Goal: Communication & Community: Answer question/provide support

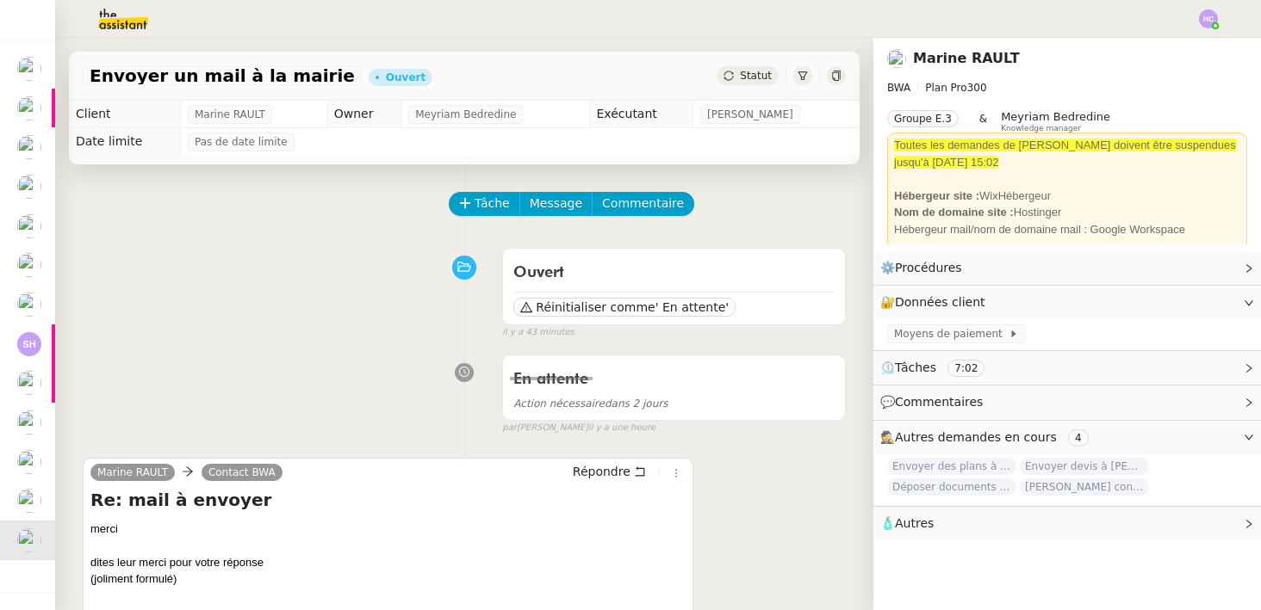
click at [1205, 11] on img at bounding box center [1208, 18] width 19 height 19
click at [1208, 17] on img at bounding box center [1208, 18] width 19 height 19
click at [1162, 46] on span "Suivi" at bounding box center [1146, 49] width 29 height 14
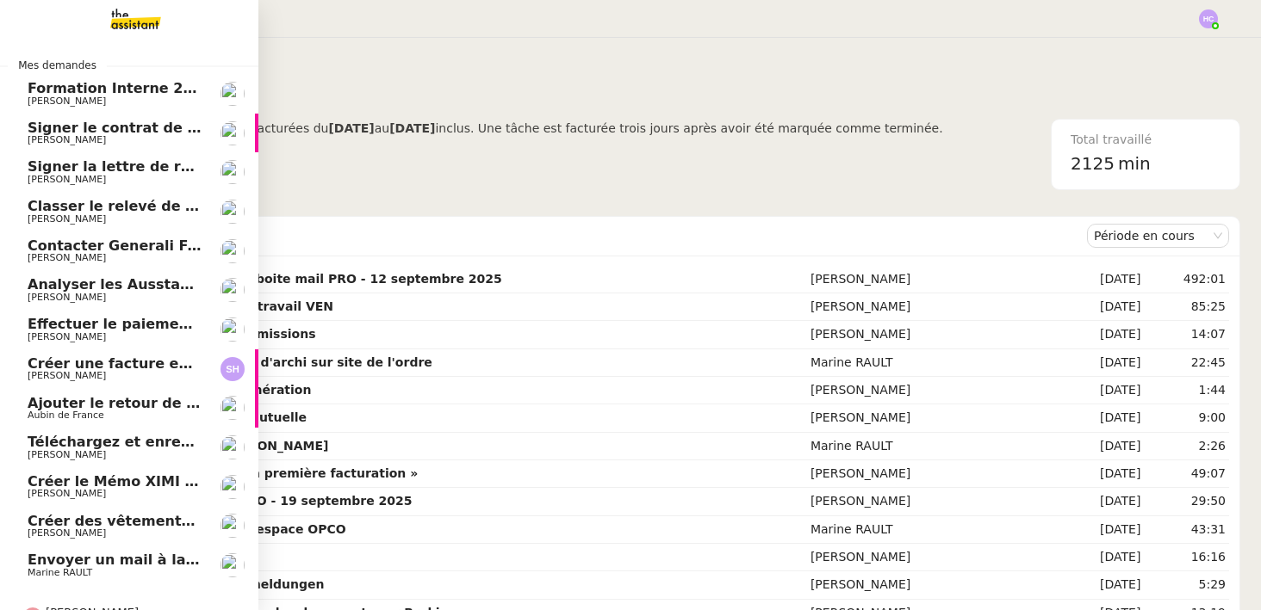
click at [104, 135] on span "[PERSON_NAME]" at bounding box center [115, 140] width 174 height 10
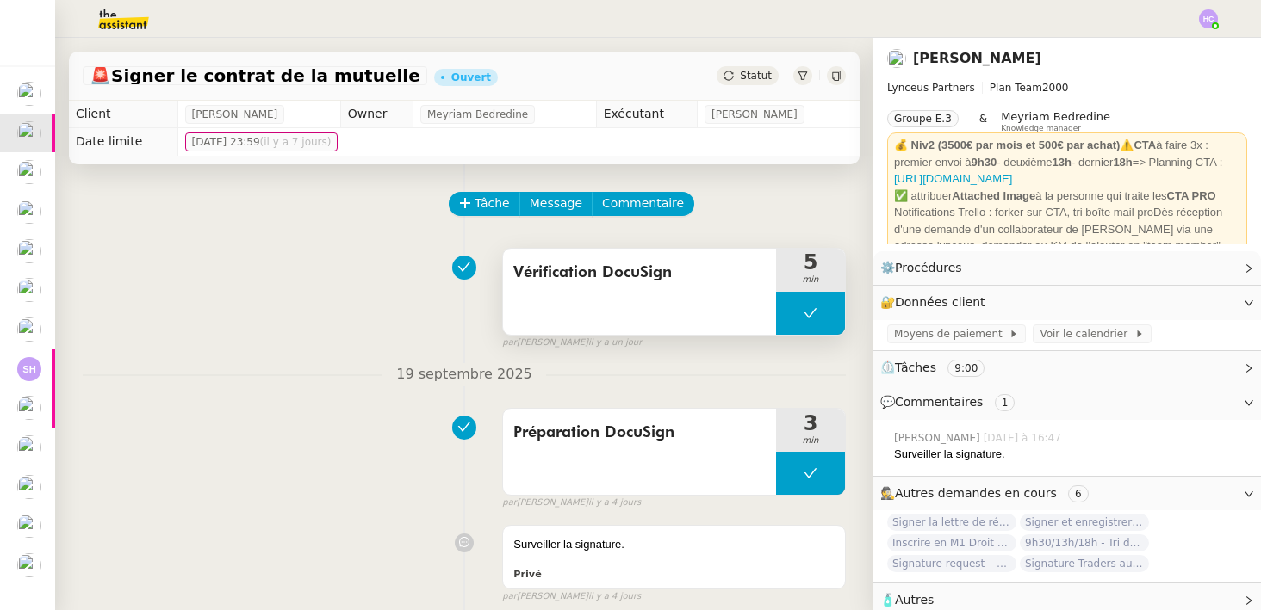
click at [817, 301] on button at bounding box center [810, 313] width 69 height 43
click at [794, 314] on icon at bounding box center [793, 312] width 6 height 9
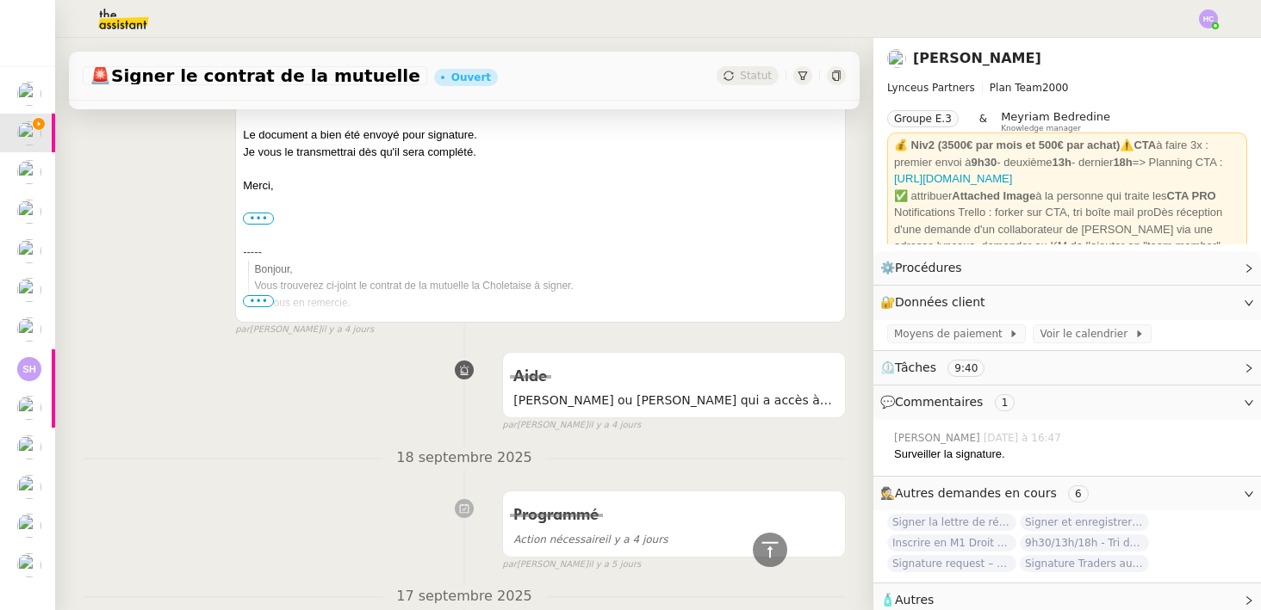
scroll to position [338, 0]
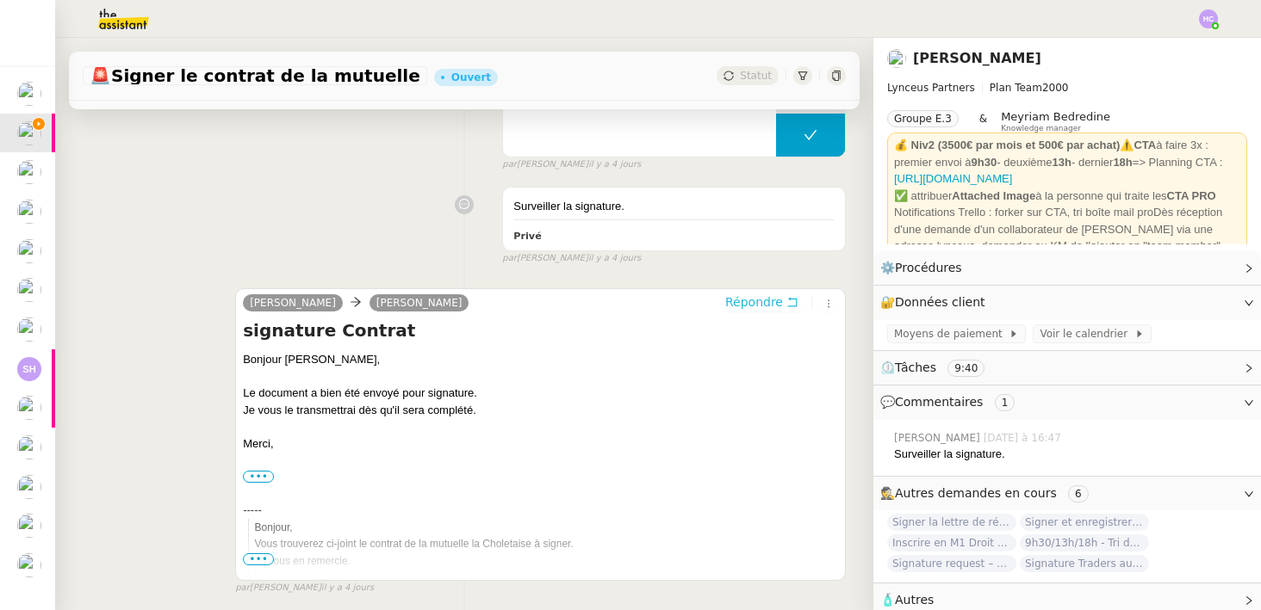
click at [767, 307] on span "Répondre" at bounding box center [754, 302] width 58 height 17
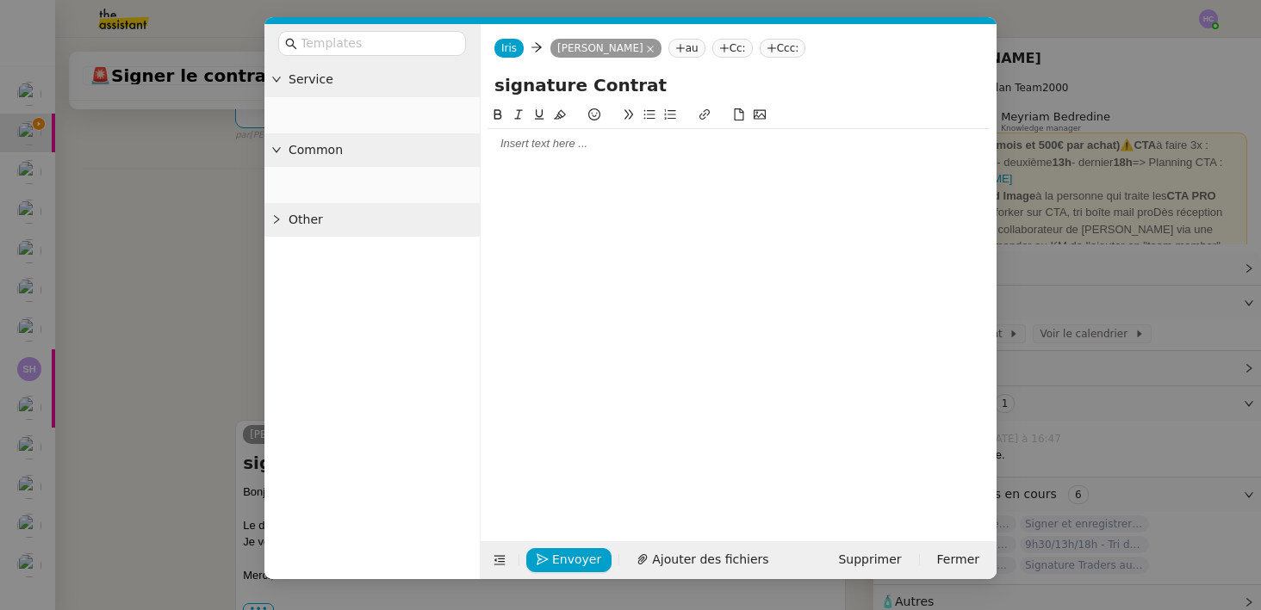
scroll to position [469, 0]
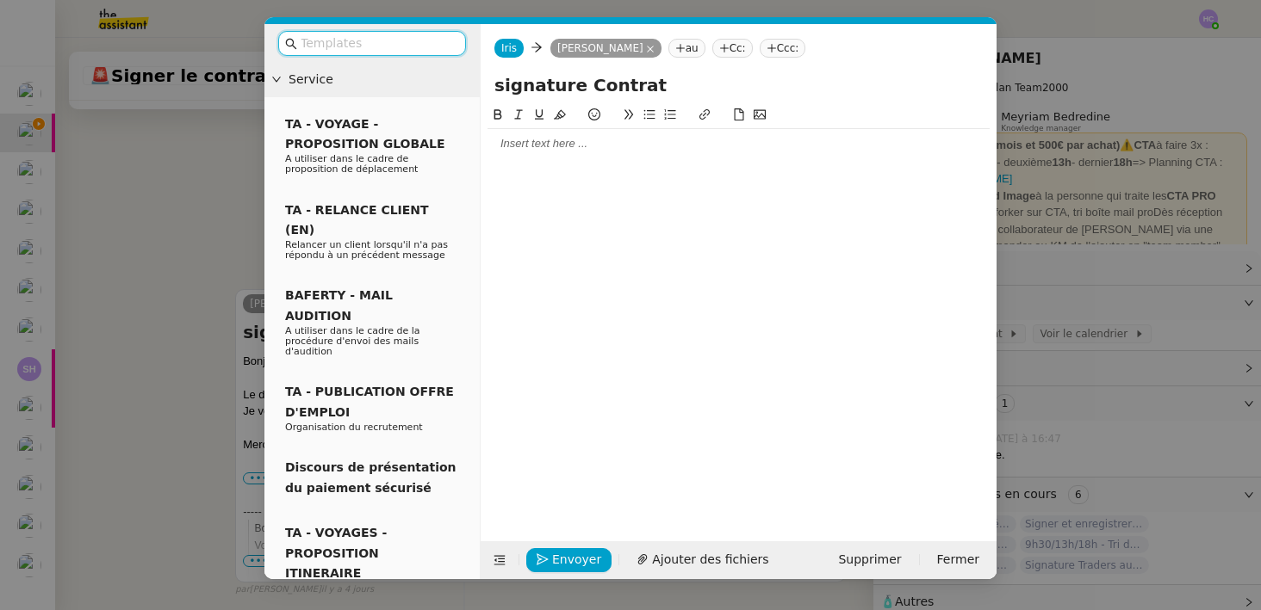
click at [518, 152] on div at bounding box center [738, 143] width 502 height 29
click at [525, 141] on div "Bonjour. [PERSON_NAME]," at bounding box center [738, 143] width 502 height 15
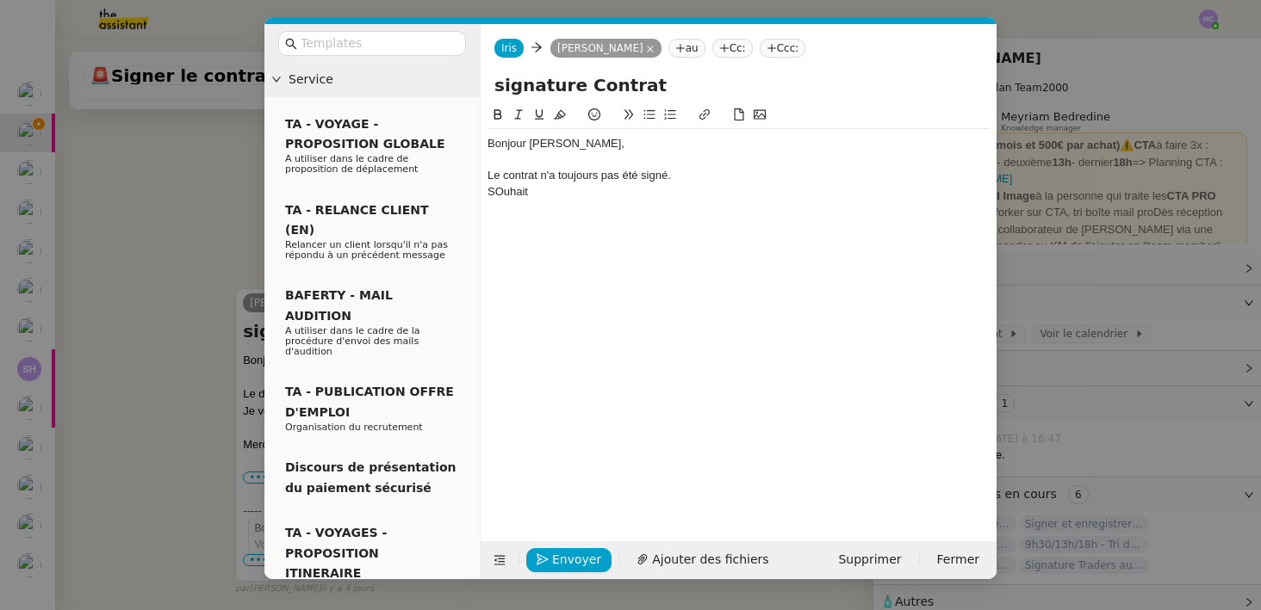
scroll to position [536, 0]
click at [515, 194] on div "SOuhaitez vous que j'envoie une relance à [PERSON_NAME] ?" at bounding box center [738, 191] width 502 height 15
click at [0, 0] on lt-span "Souhaitez" at bounding box center [0, 0] width 0 height 0
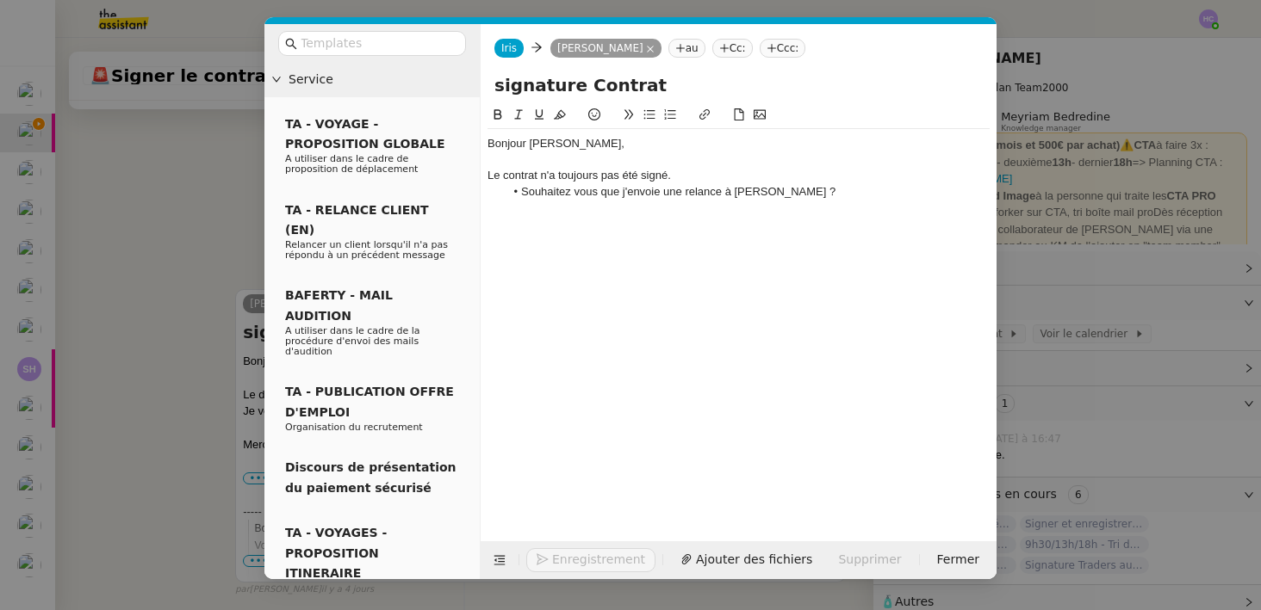
click at [169, 348] on nz-modal-container "Service TA - VOYAGE - PROPOSITION GLOBALE A utiliser dans le cadre de propositi…" at bounding box center [630, 305] width 1261 height 610
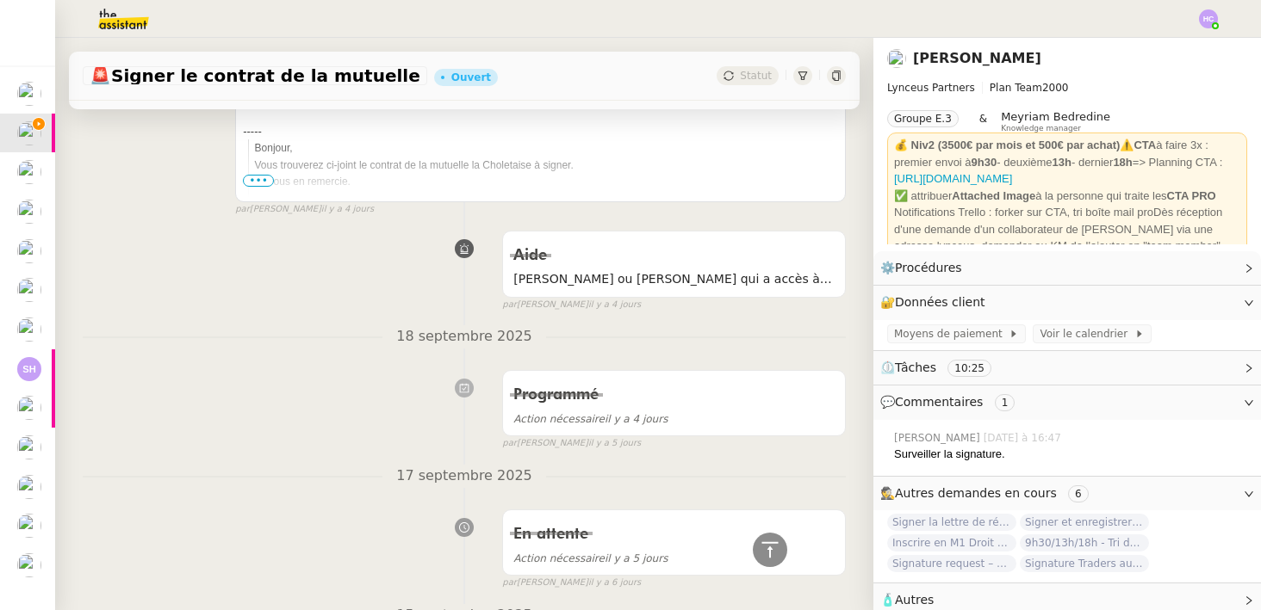
scroll to position [829, 0]
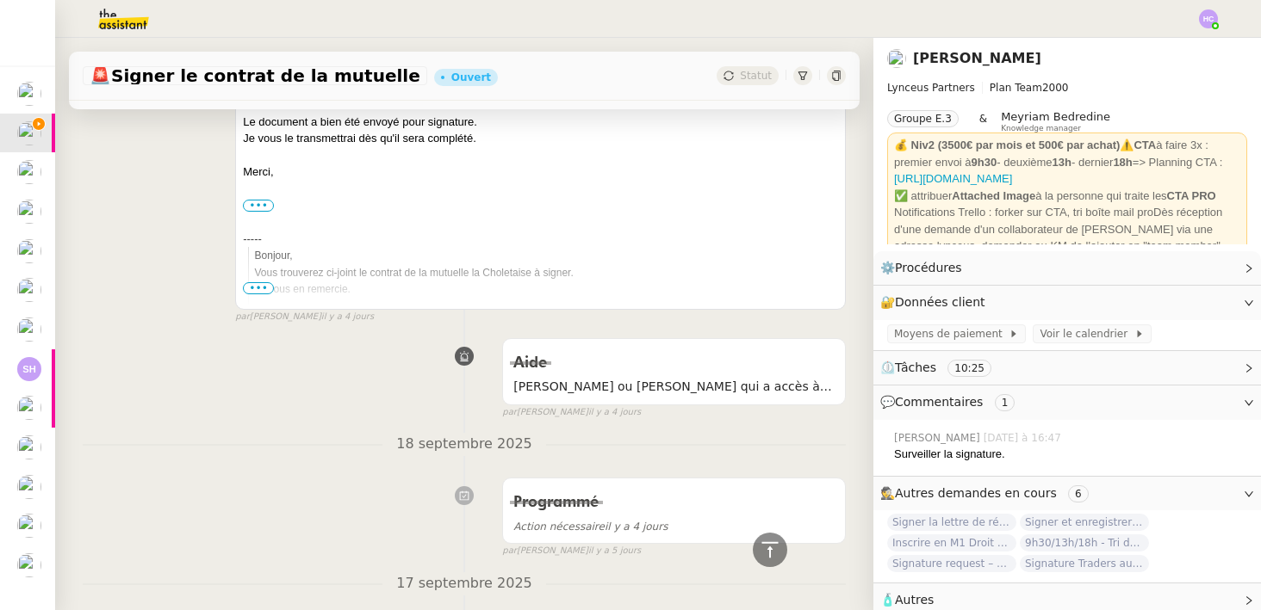
click at [456, 218] on div "----- Bonjour, Vous trouverez ci-joint le contrat de la mutuelle la Choletaise …" at bounding box center [540, 450] width 595 height 473
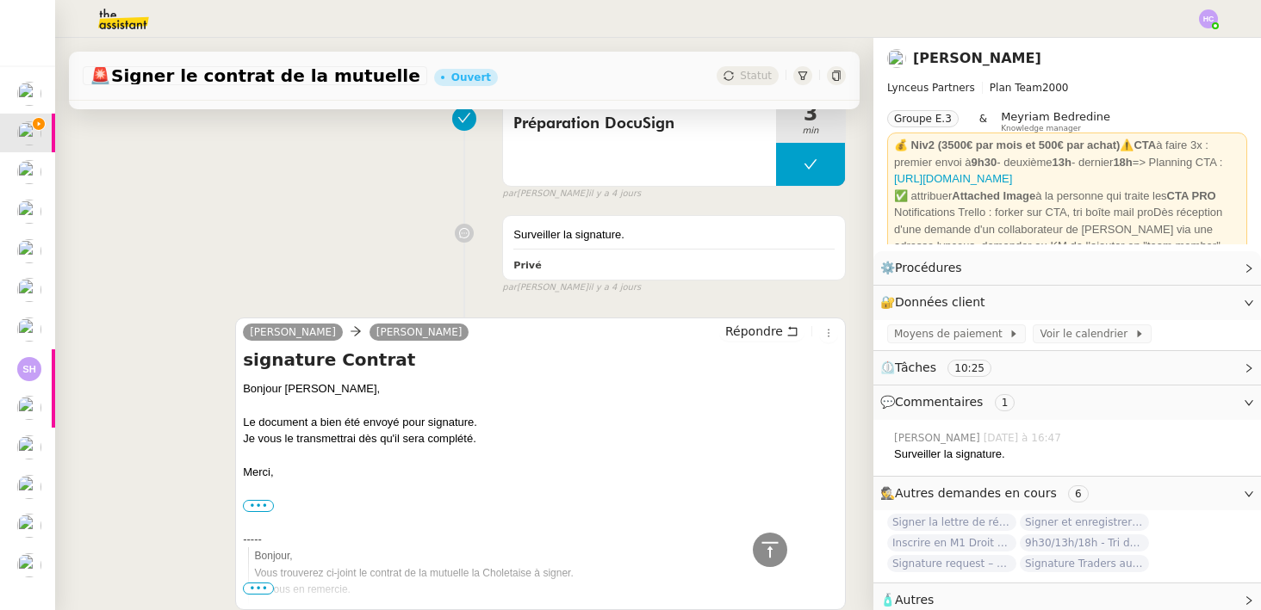
scroll to position [0, 0]
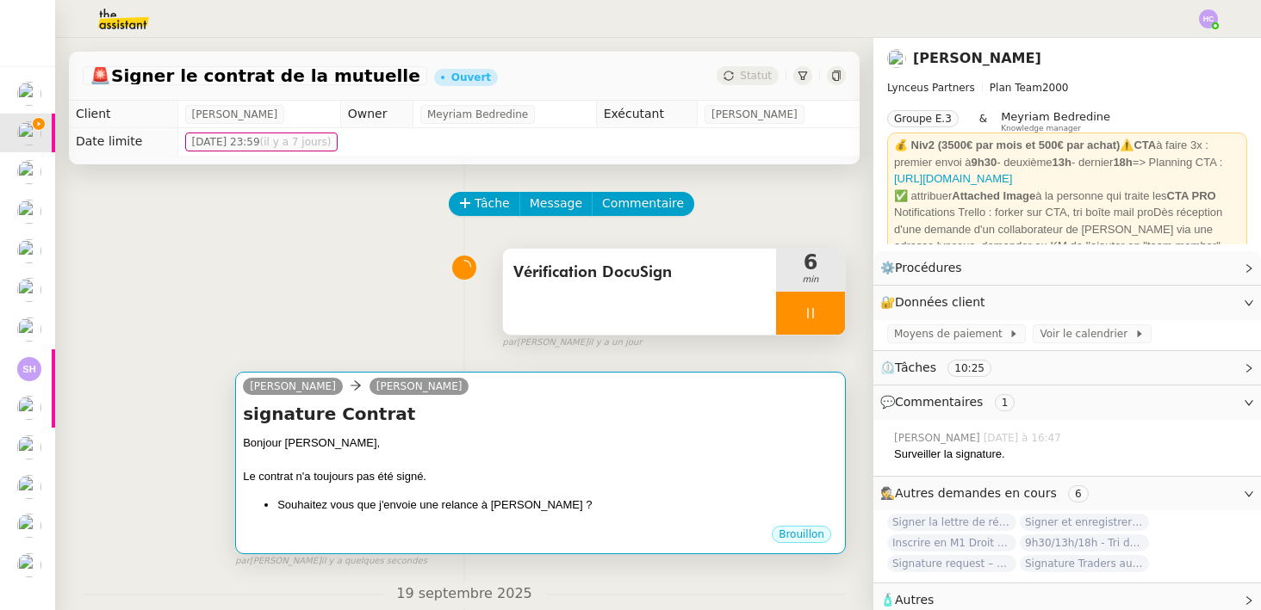
click at [525, 431] on div "signature Contrat Bonjour [PERSON_NAME], Le contrat n'a toujours pas été signé.…" at bounding box center [540, 463] width 595 height 122
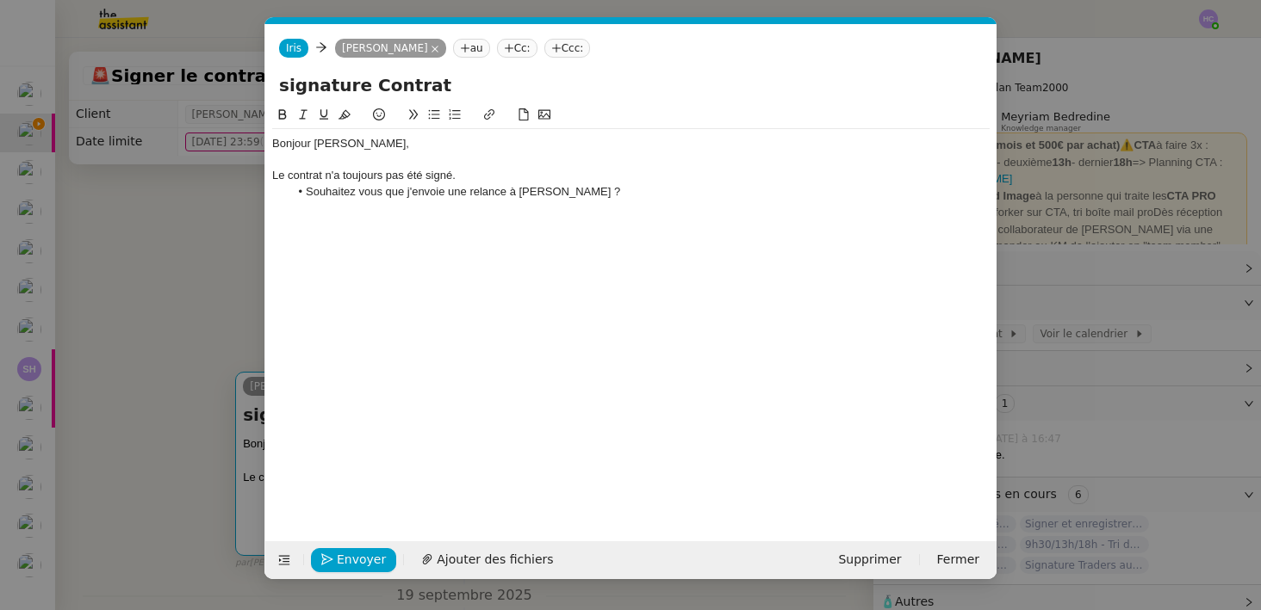
scroll to position [0, 36]
click at [573, 185] on li "Souhaitez vous que j'envoie une relance à [PERSON_NAME] ?" at bounding box center [639, 191] width 701 height 15
click at [355, 194] on li "Souhaitez vous que j'envoie une relance à [PERSON_NAME] ?" at bounding box center [639, 191] width 701 height 15
click at [0, 0] on lt-em "Souhaitez-vous" at bounding box center [0, 0] width 0 height 0
click at [461, 177] on div "Le contrat n'a toujours pas été signé." at bounding box center [630, 175] width 717 height 15
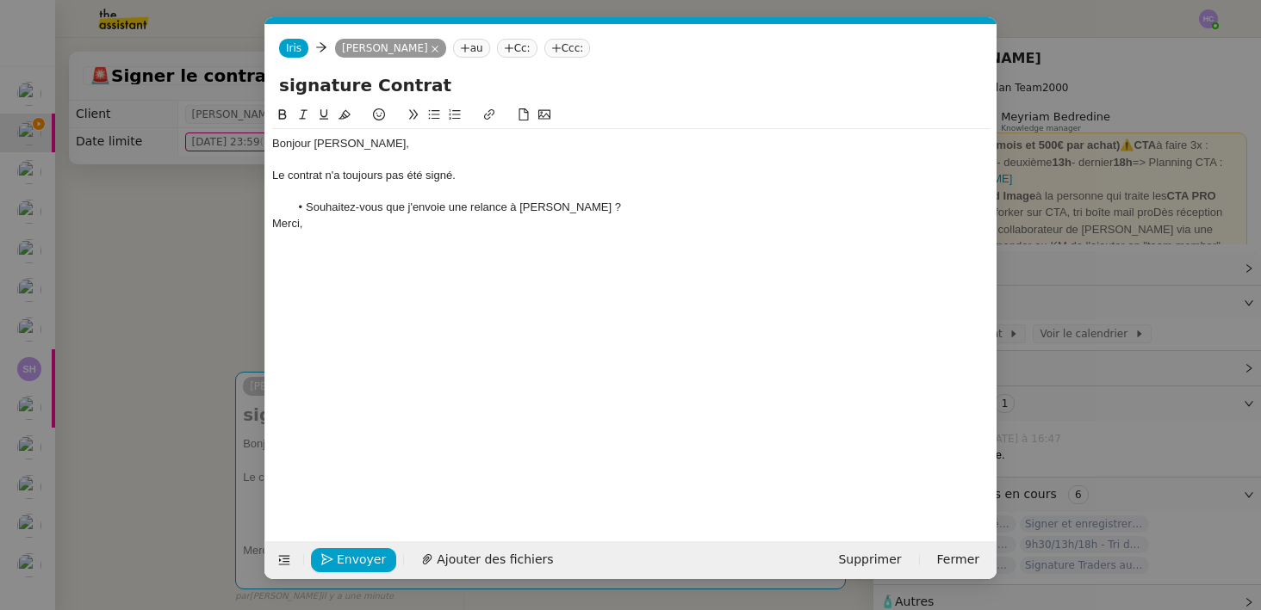
click at [611, 211] on li "Souhaitez-vous que j'envoie une relance à [PERSON_NAME] ?" at bounding box center [639, 207] width 701 height 15
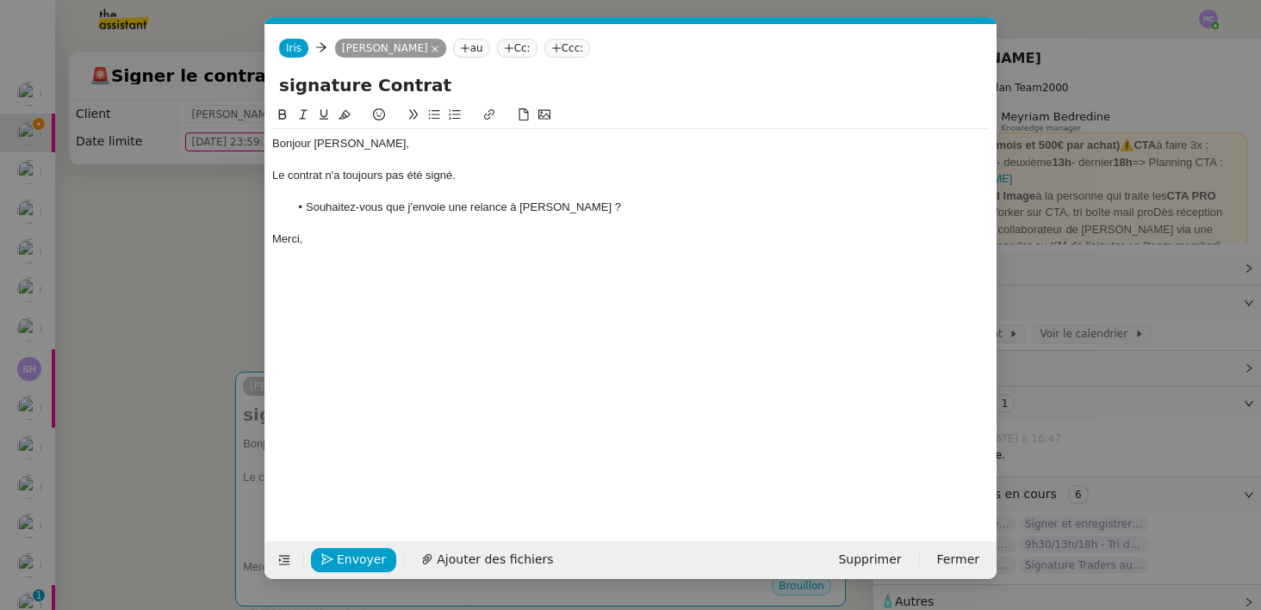
click at [358, 241] on div "Merci," at bounding box center [630, 239] width 717 height 15
click at [363, 558] on span "Envoyer" at bounding box center [361, 560] width 49 height 20
click at [510, 209] on li "Souhaitez-vous que j'envoie une relance à [PERSON_NAME] ?" at bounding box center [639, 207] width 701 height 15
click at [516, 211] on li "Souhaitez-vous que j'envoie une relance docuSign à [PERSON_NAME] ?" at bounding box center [639, 207] width 701 height 15
click at [638, 214] on li "Souhaitez-vous que j'envoie une relance DocuSign à [PERSON_NAME] ?" at bounding box center [639, 207] width 701 height 15
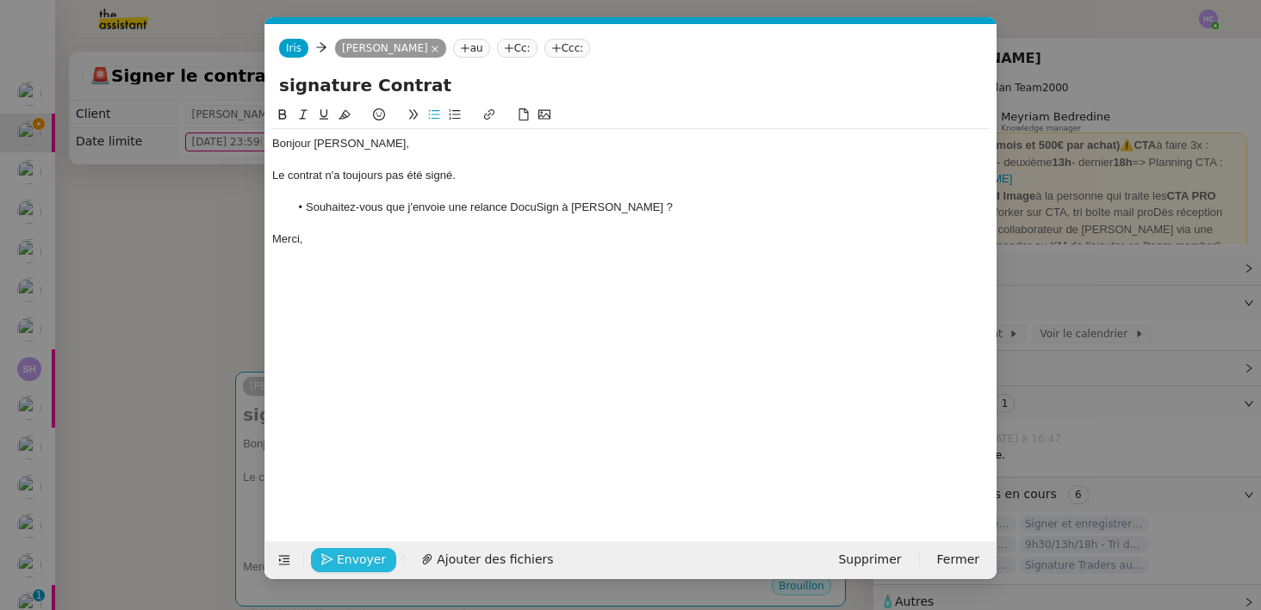
click at [540, 205] on li "Souhaitez-vous que j'envoie une relance DocuSign à [PERSON_NAME] ?" at bounding box center [639, 207] width 701 height 15
drag, startPoint x: 467, startPoint y: 208, endPoint x: 409, endPoint y: 207, distance: 57.7
click at [409, 207] on li "Souhaitez-vous que j'envoie une relance à [PERSON_NAME] ?" at bounding box center [639, 207] width 701 height 15
click at [464, 213] on li "Souhaitez-vous que je relance à [PERSON_NAME] ?" at bounding box center [639, 207] width 701 height 15
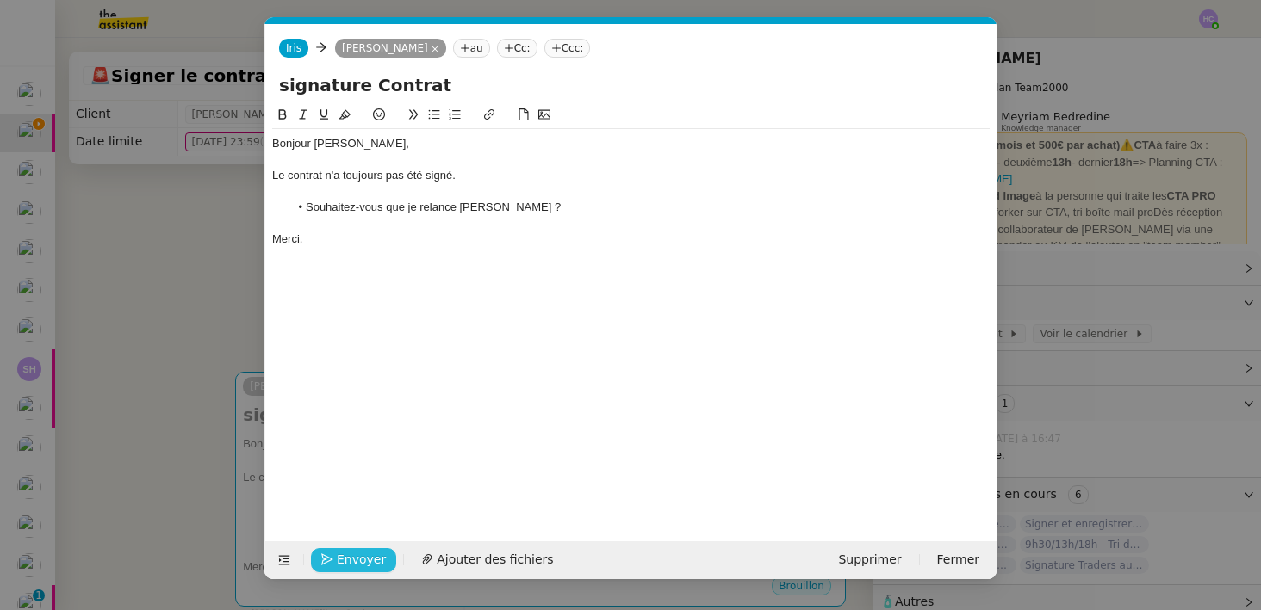
click at [351, 282] on div "Bonjour [PERSON_NAME], Le contrat n'a toujours pas été signé. Souhaitez-vous qu…" at bounding box center [630, 310] width 717 height 410
click at [344, 555] on span "Envoyer" at bounding box center [361, 560] width 49 height 20
click at [344, 555] on span "Confirmer l'envoi" at bounding box center [388, 560] width 103 height 20
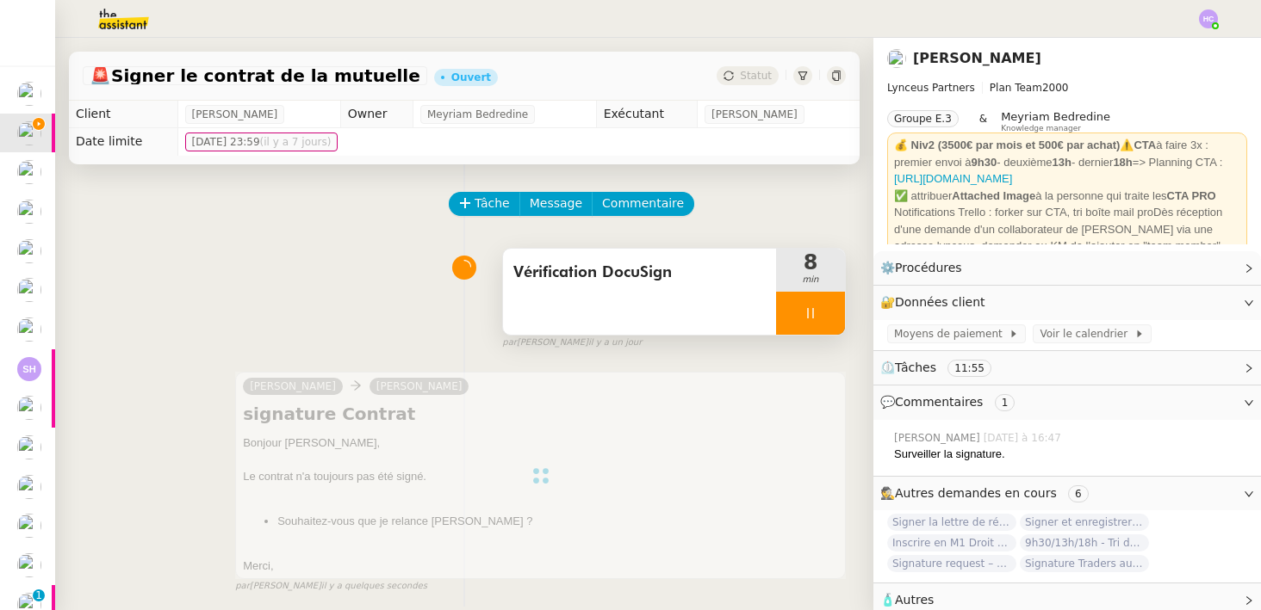
click at [816, 307] on icon at bounding box center [810, 314] width 14 height 14
click at [794, 307] on icon at bounding box center [793, 314] width 14 height 14
click at [794, 307] on div at bounding box center [810, 313] width 69 height 43
click at [815, 310] on button at bounding box center [827, 313] width 34 height 43
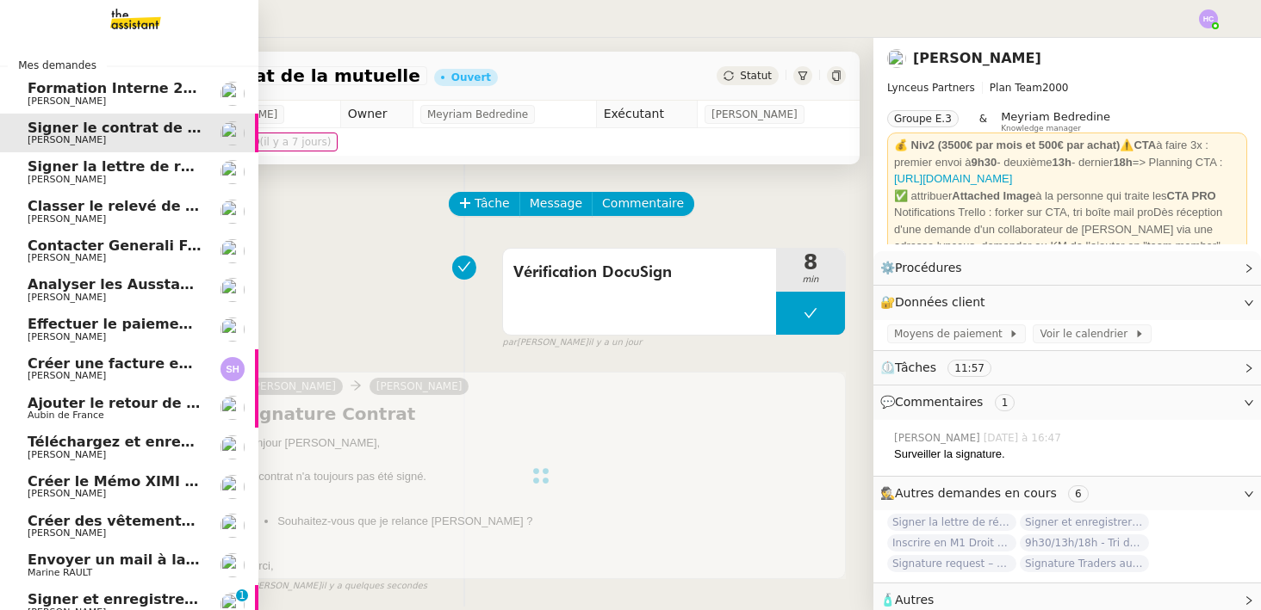
click at [48, 162] on span "Signer la lettre de rémunération" at bounding box center [154, 166] width 252 height 16
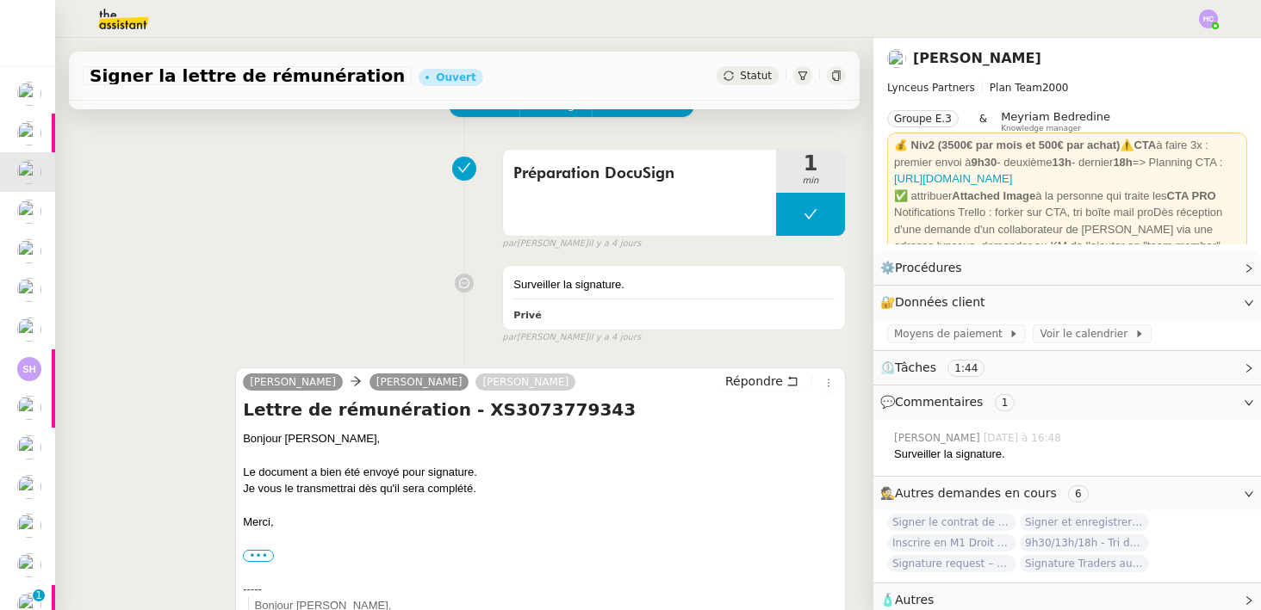
scroll to position [129, 0]
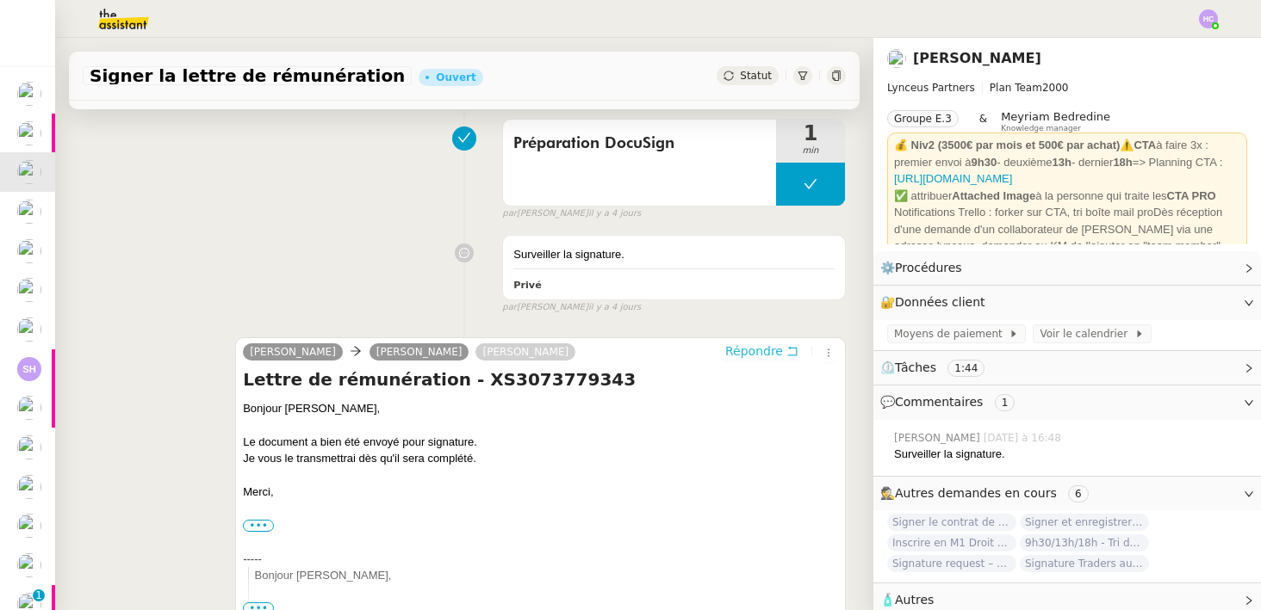
click at [753, 351] on span "Répondre" at bounding box center [754, 351] width 58 height 17
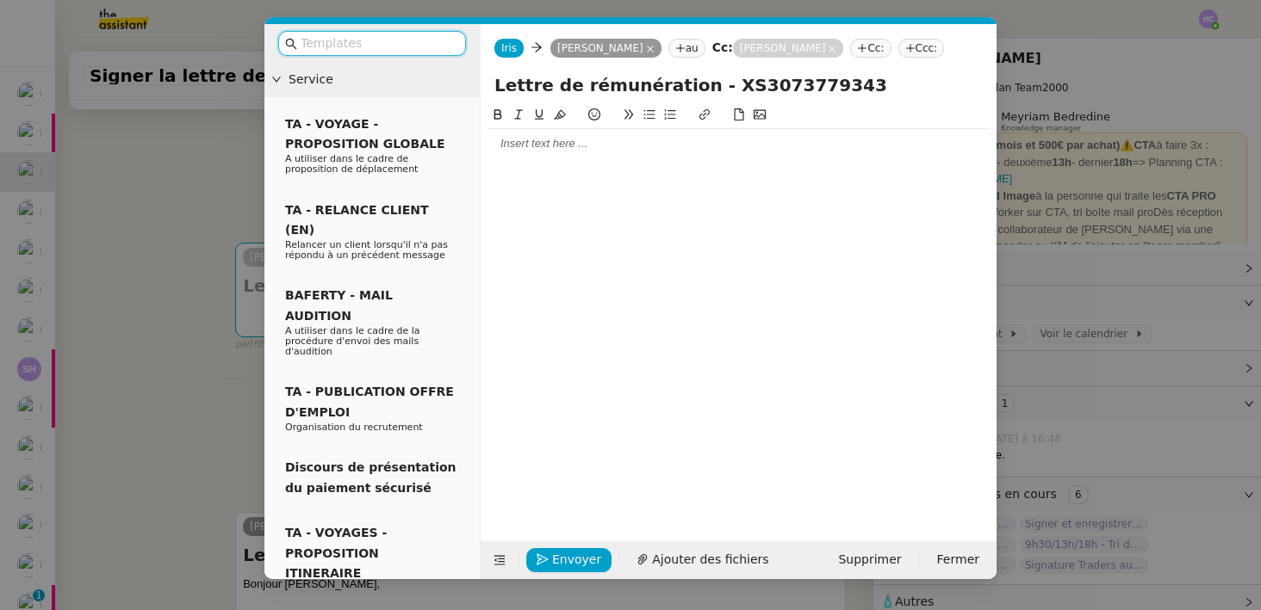
click at [506, 154] on div at bounding box center [738, 143] width 502 height 29
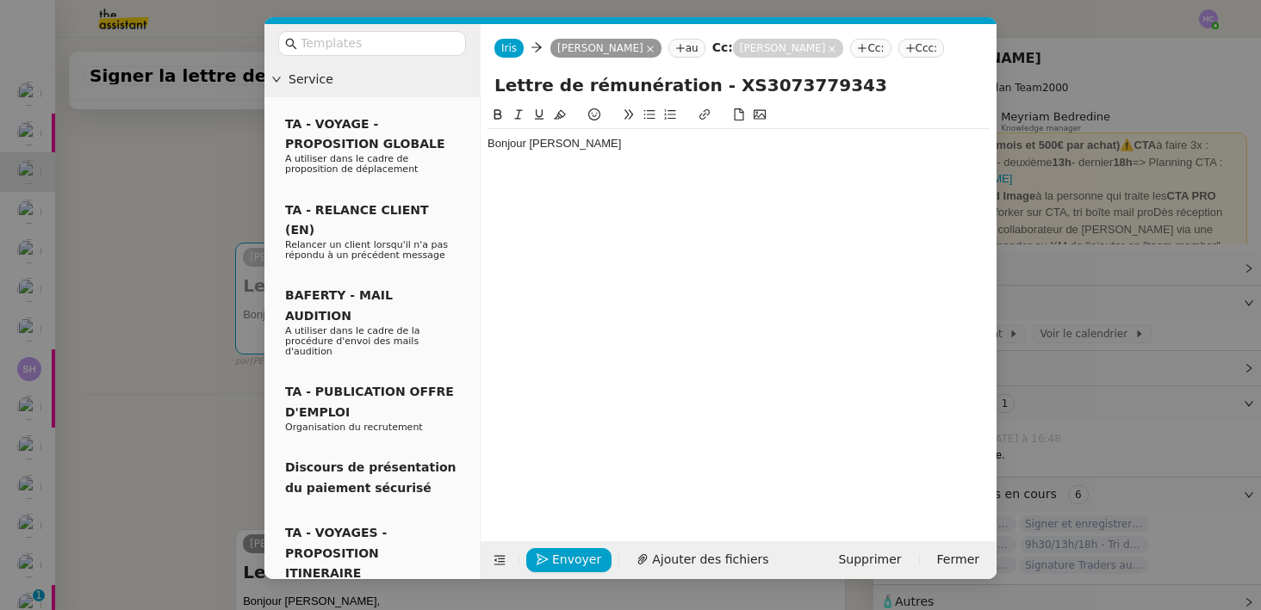
click at [539, 147] on div "Bonjour [PERSON_NAME]" at bounding box center [738, 143] width 502 height 15
click at [625, 133] on div "Bonjour [PERSON_NAME]" at bounding box center [738, 143] width 502 height 29
click at [617, 150] on div "Bonjour [PERSON_NAME]" at bounding box center [738, 143] width 502 height 15
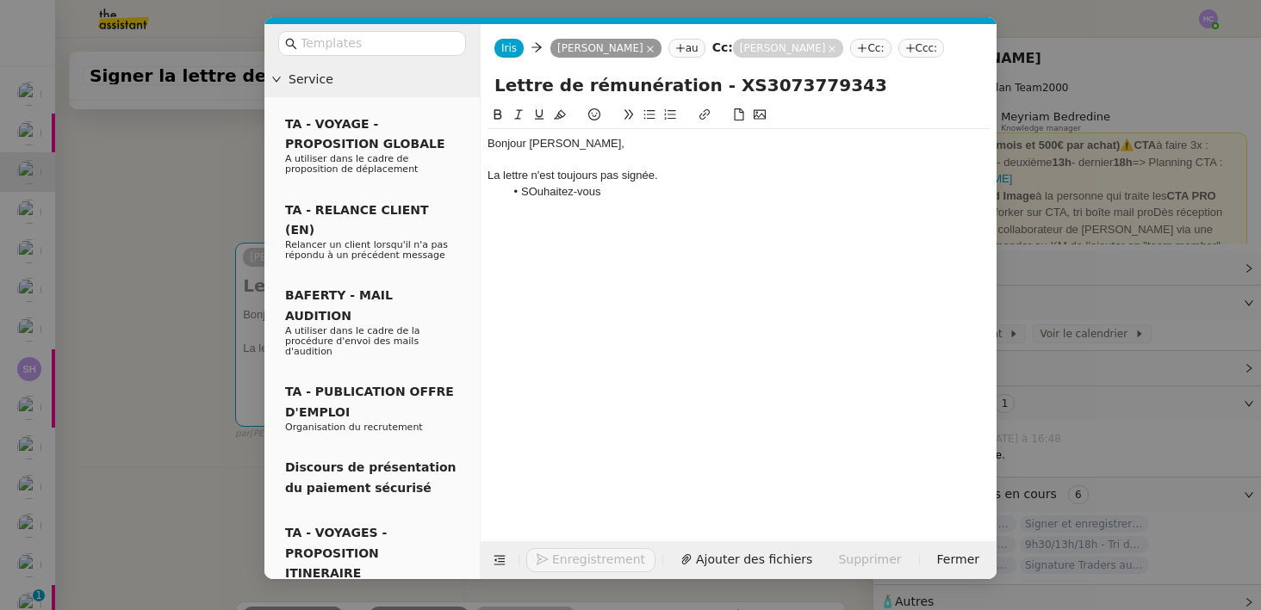
click at [533, 195] on li "SOuhaitez-vous" at bounding box center [748, 191] width 486 height 15
click at [602, 193] on li "Souhaitez-vous" at bounding box center [748, 191] width 486 height 15
drag, startPoint x: 632, startPoint y: 189, endPoint x: 516, endPoint y: 189, distance: 116.2
click at [516, 189] on li "Souhaitez-vous que j" at bounding box center [748, 191] width 486 height 15
click at [530, 195] on li at bounding box center [748, 191] width 486 height 15
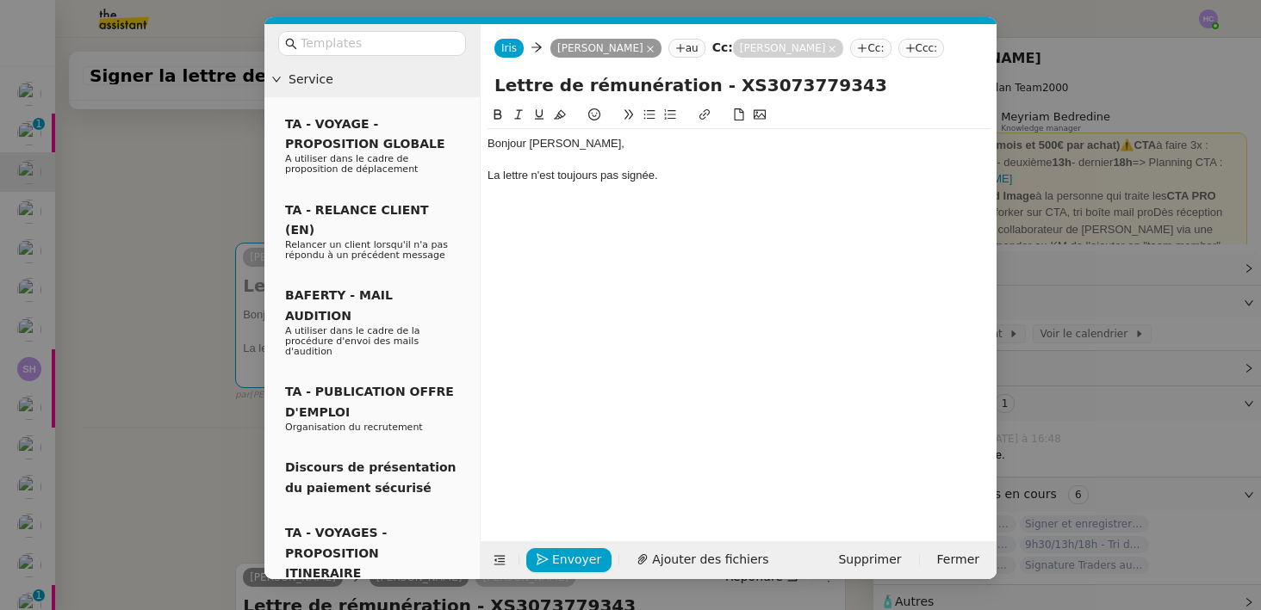
click at [493, 181] on div "La lettre n'est toujours pas signée." at bounding box center [738, 175] width 502 height 15
click at [880, 177] on div "Je me permets de vous rappeler que la lettre n'est toujours pas signée." at bounding box center [738, 175] width 502 height 15
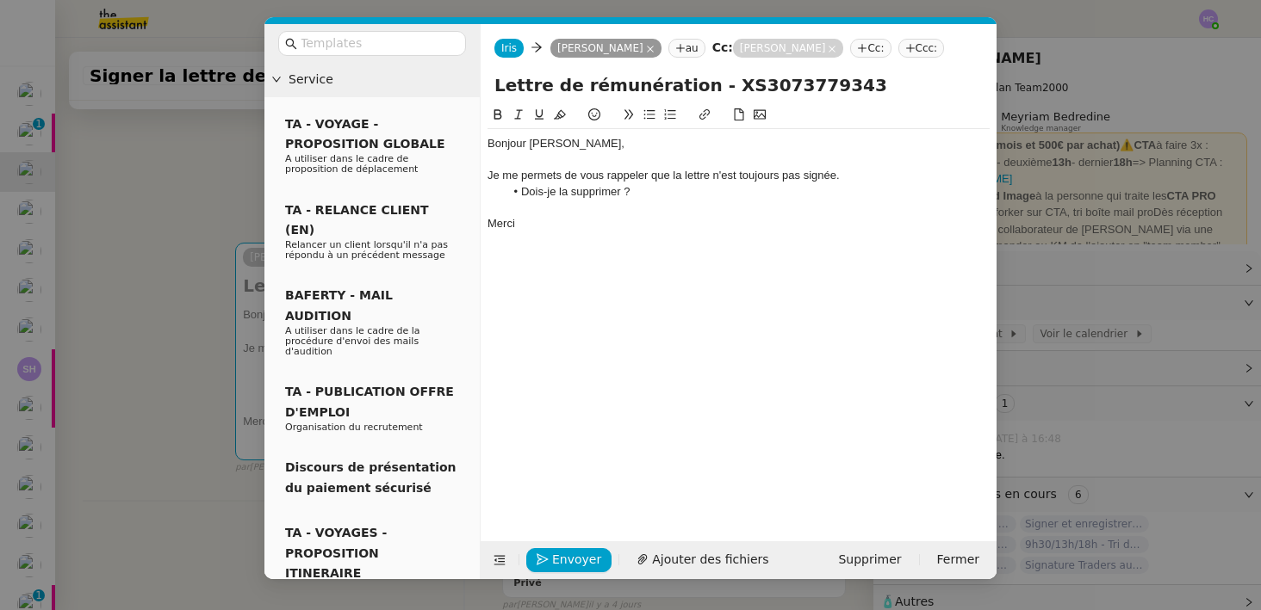
click at [625, 189] on li "Dois-je la supprimer ?" at bounding box center [748, 191] width 486 height 15
click at [521, 193] on li "Dois-je la supprimer sur DocuSign?" at bounding box center [748, 191] width 486 height 15
click at [815, 195] on li "Est-ce toujours d'actualité ? Dois-je la supprimer sur DocuSign?" at bounding box center [748, 191] width 486 height 15
click at [736, 195] on li "Est-ce toujours d'actualité ? Dois-je la supprimer sur DocuSign?" at bounding box center [748, 191] width 486 height 15
click at [666, 194] on li "Est-ce toujours d'actualité ? Dois-je la supprimer sur DocuSign?" at bounding box center [748, 191] width 486 height 15
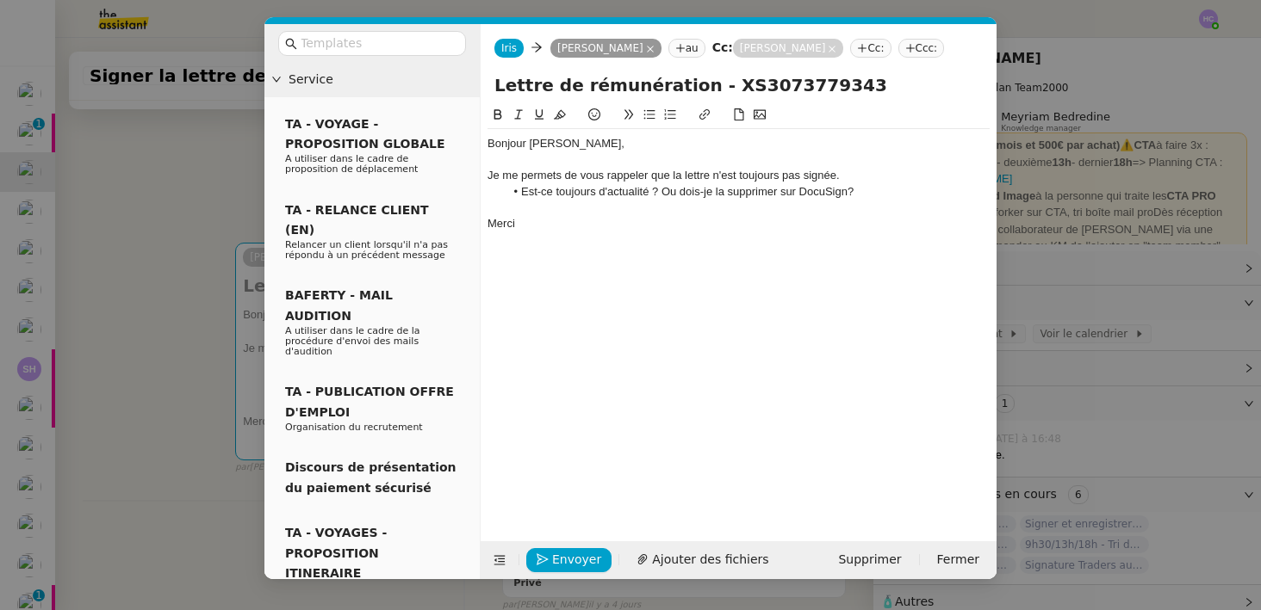
click at [873, 193] on li "Est-ce toujours d'actualité ? Ou dois-je la supprimer sur DocuSign?" at bounding box center [748, 191] width 486 height 15
click at [201, 260] on nz-modal-container "Service TA - VOYAGE - PROPOSITION GLOBALE A utiliser dans le cadre de propositi…" at bounding box center [630, 305] width 1261 height 610
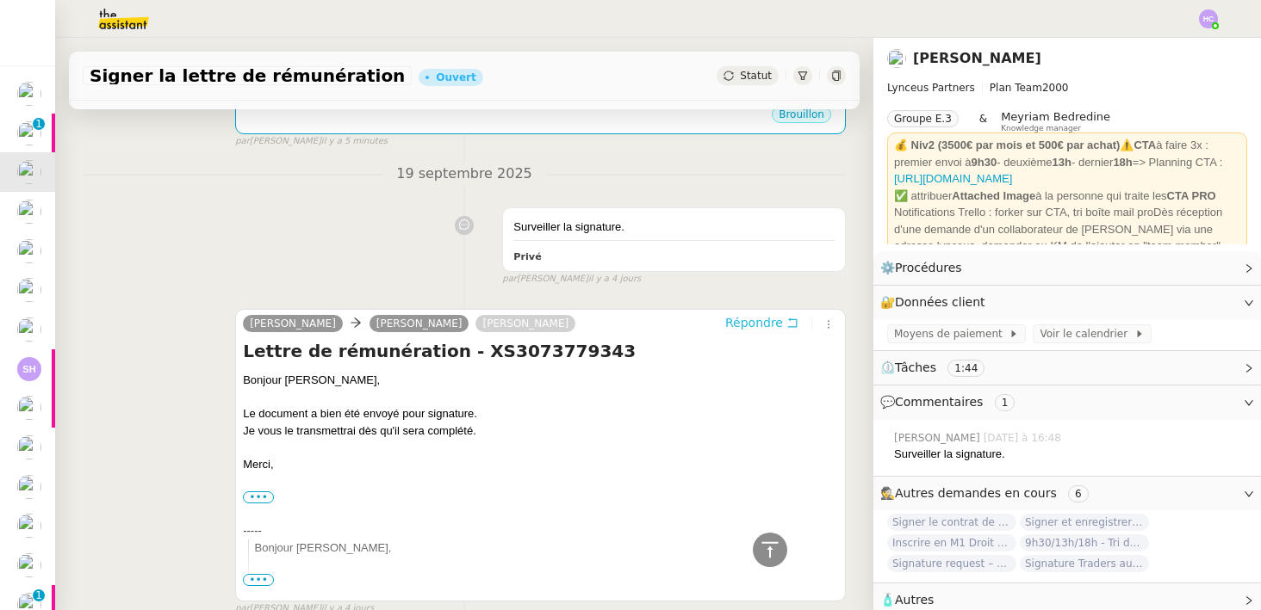
scroll to position [0, 0]
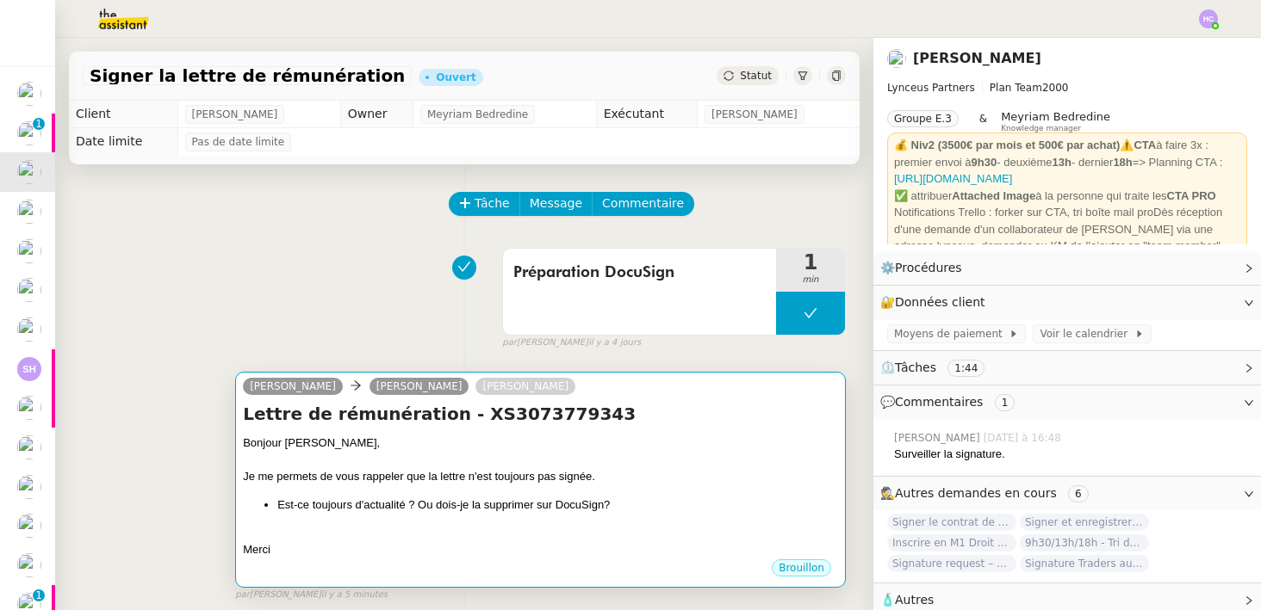
click at [657, 458] on div at bounding box center [540, 460] width 595 height 17
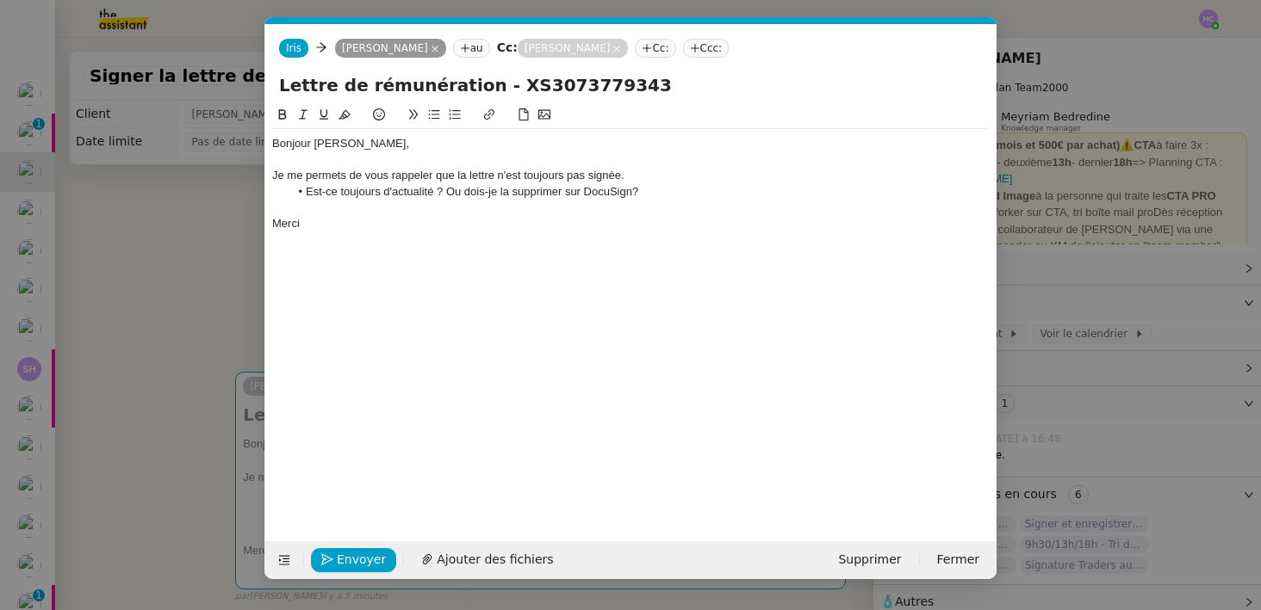
scroll to position [0, 36]
click at [684, 190] on li "Est-ce toujours d'actualité ? Ou dois-je la supprimer sur DocuSign?" at bounding box center [639, 191] width 701 height 15
click at [646, 175] on div "Je me permets de vous rappeler que la lettre n'est toujours pas signée." at bounding box center [630, 175] width 717 height 15
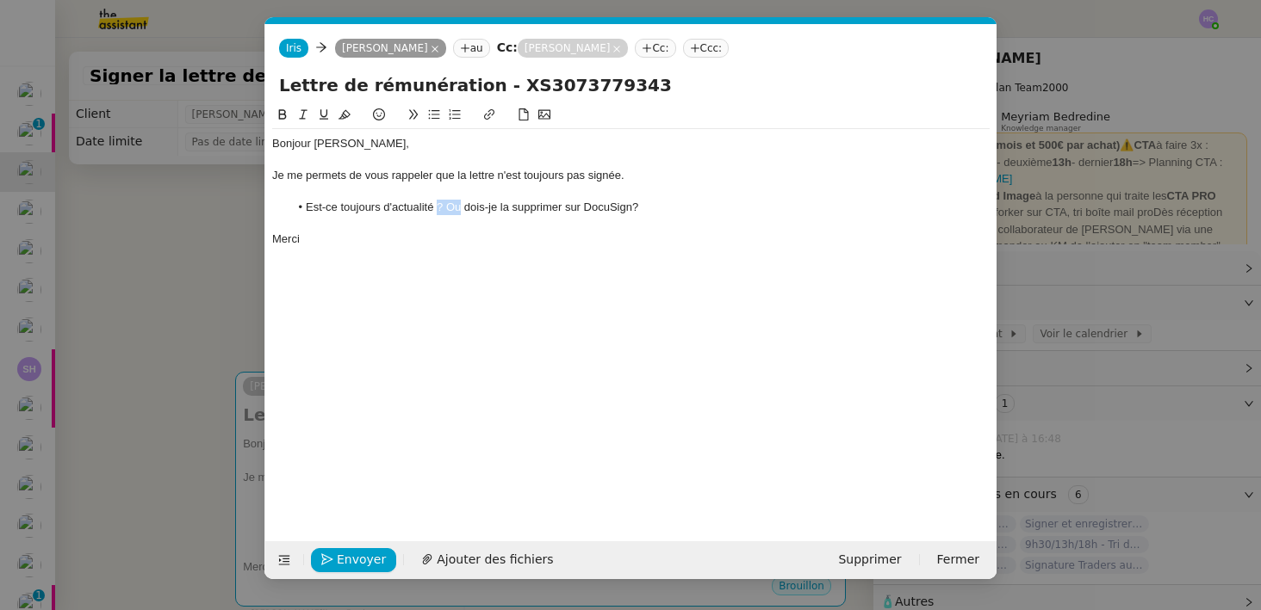
drag, startPoint x: 458, startPoint y: 208, endPoint x: 437, endPoint y: 208, distance: 20.7
click at [437, 208] on li "Est-ce toujours d'actualité ? Ou dois-je la supprimer sur DocuSign?" at bounding box center [639, 207] width 701 height 15
drag, startPoint x: 621, startPoint y: 208, endPoint x: 487, endPoint y: 207, distance: 133.5
click at [487, 207] on li "Est-ce toujours d'actualité ou dois-je la supprimer sur DocuSign?" at bounding box center [639, 207] width 701 height 15
click at [499, 207] on li "Est-ce toujours d'actualité ou dois-je cloturer la demande ?" at bounding box center [639, 207] width 701 height 15
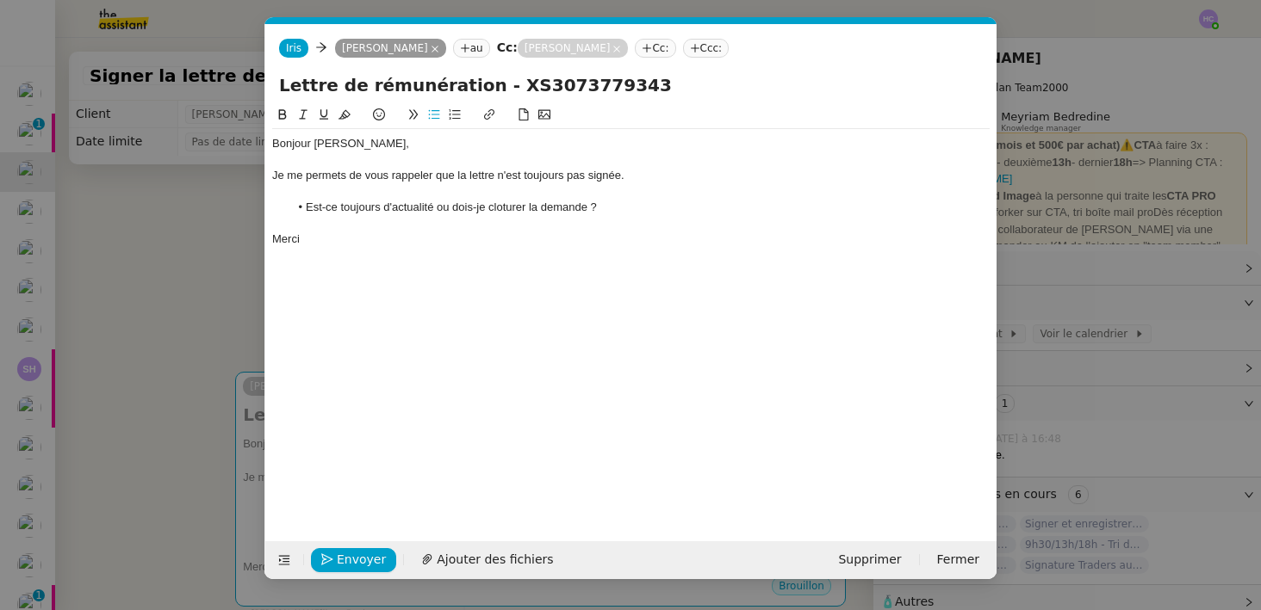
click at [0, 0] on lt-span "clôturer" at bounding box center [0, 0] width 0 height 0
click at [349, 231] on div at bounding box center [630, 223] width 717 height 15
click at [331, 245] on div "Merci" at bounding box center [630, 239] width 717 height 15
click at [338, 550] on span "Envoyer" at bounding box center [361, 560] width 49 height 20
click at [338, 555] on span "Confirmer l'envoi" at bounding box center [388, 560] width 103 height 20
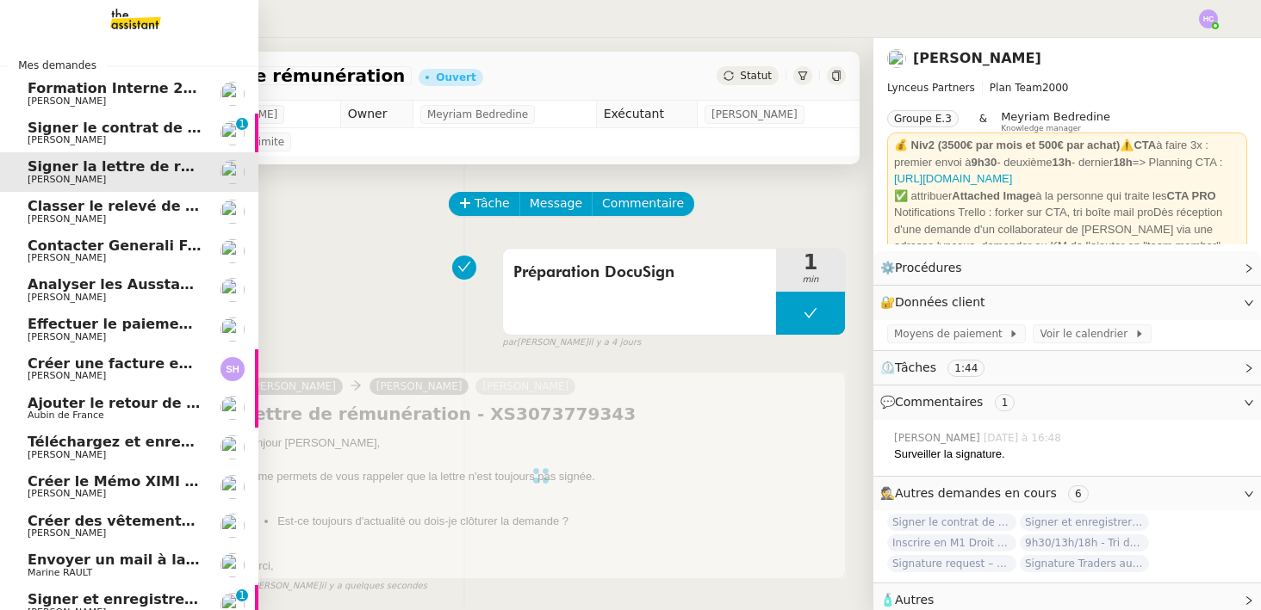
click at [51, 131] on span "Signer le contrat de la mutuelle" at bounding box center [151, 128] width 247 height 16
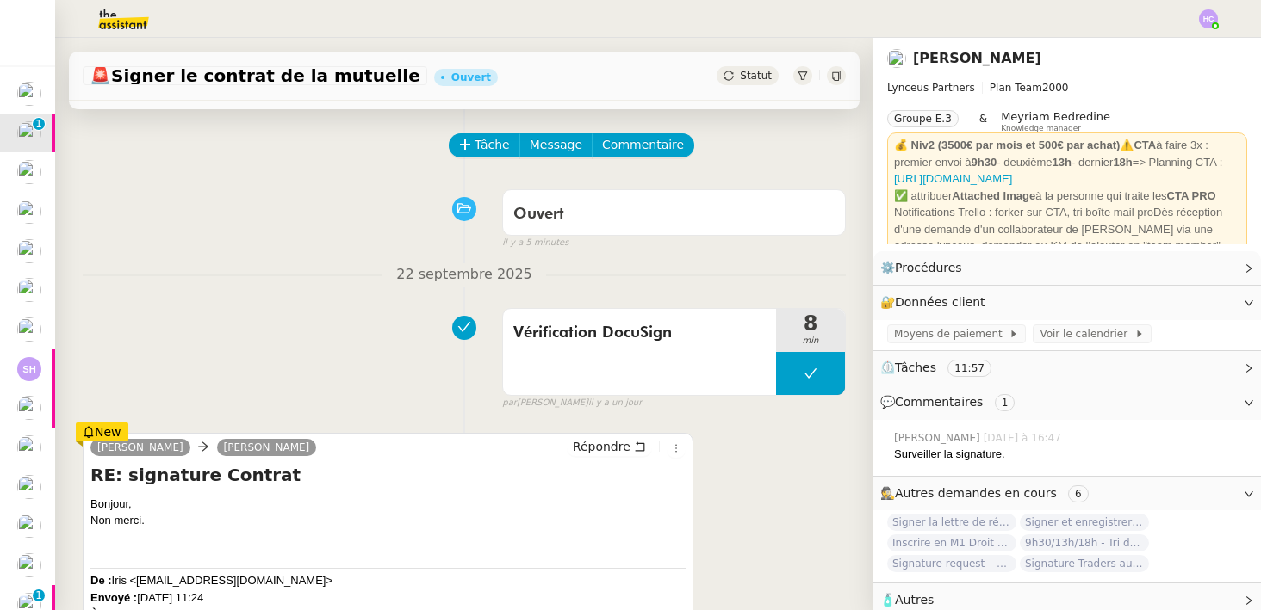
scroll to position [90, 0]
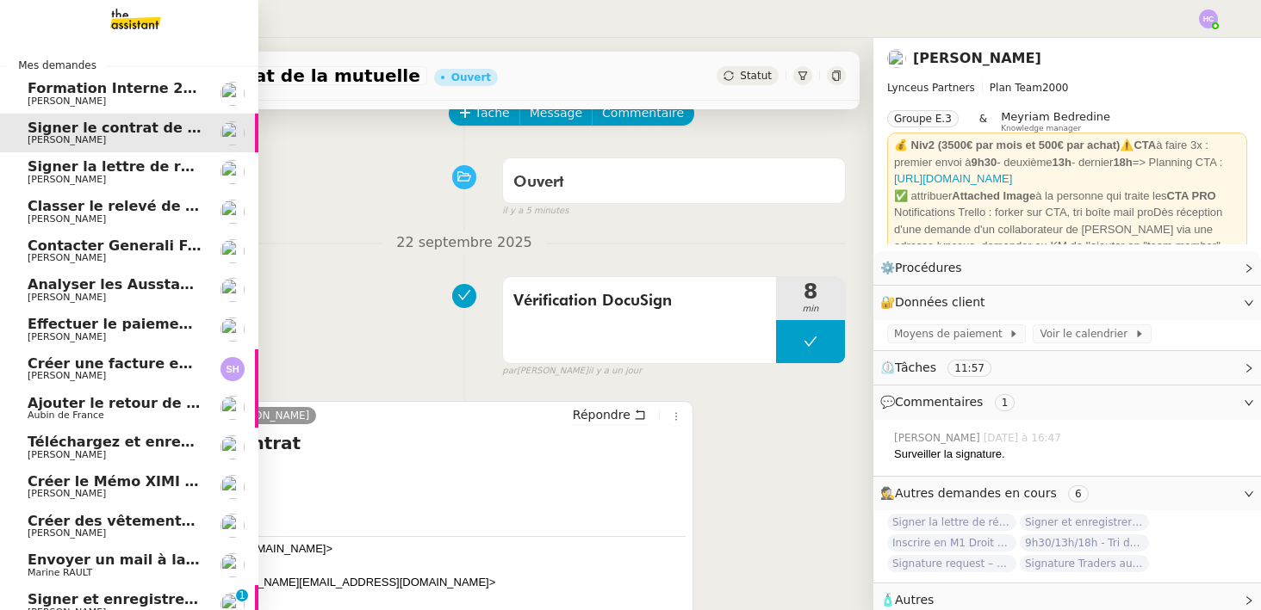
click at [113, 177] on span "[PERSON_NAME]" at bounding box center [115, 180] width 174 height 10
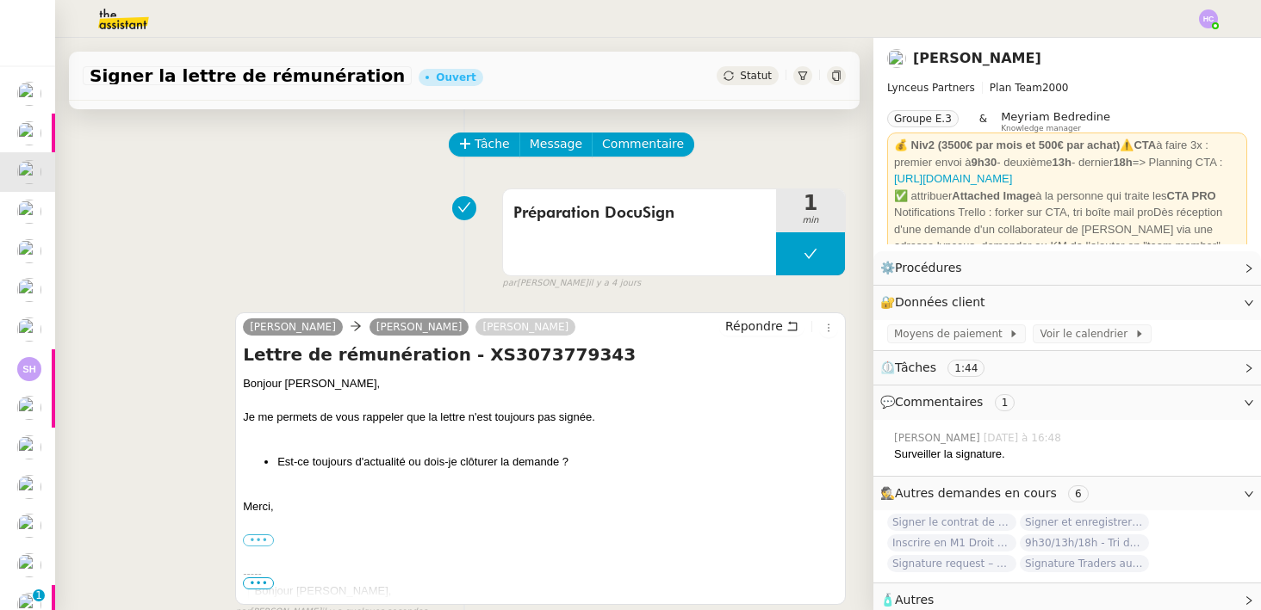
scroll to position [54, 0]
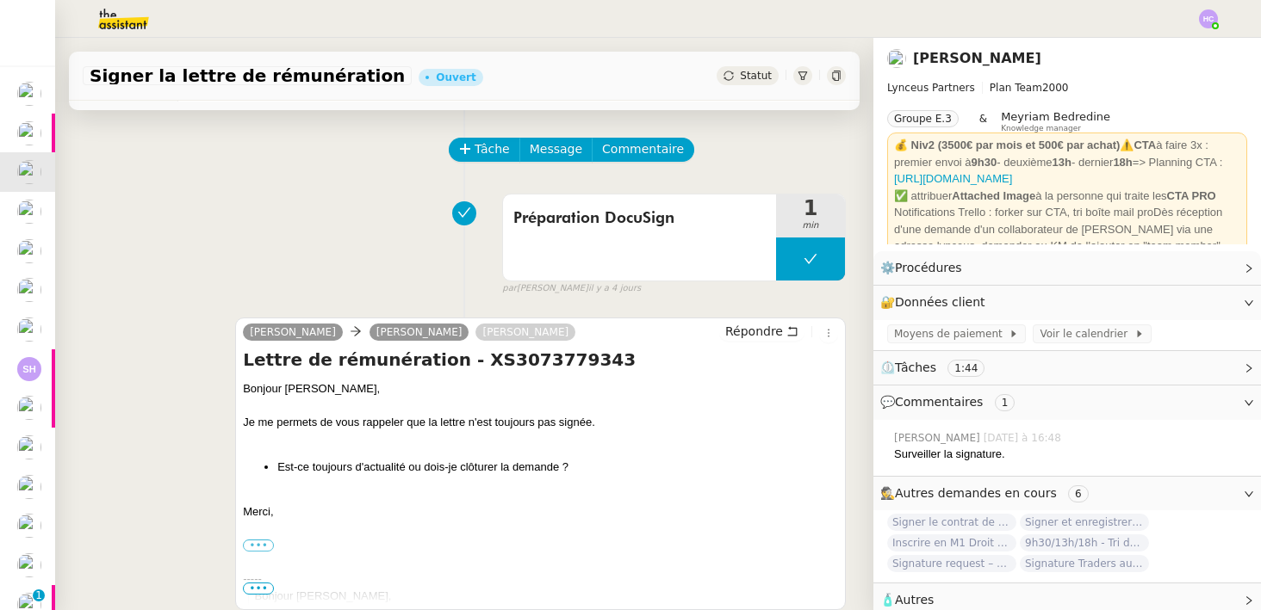
click at [733, 78] on icon at bounding box center [727, 75] width 9 height 9
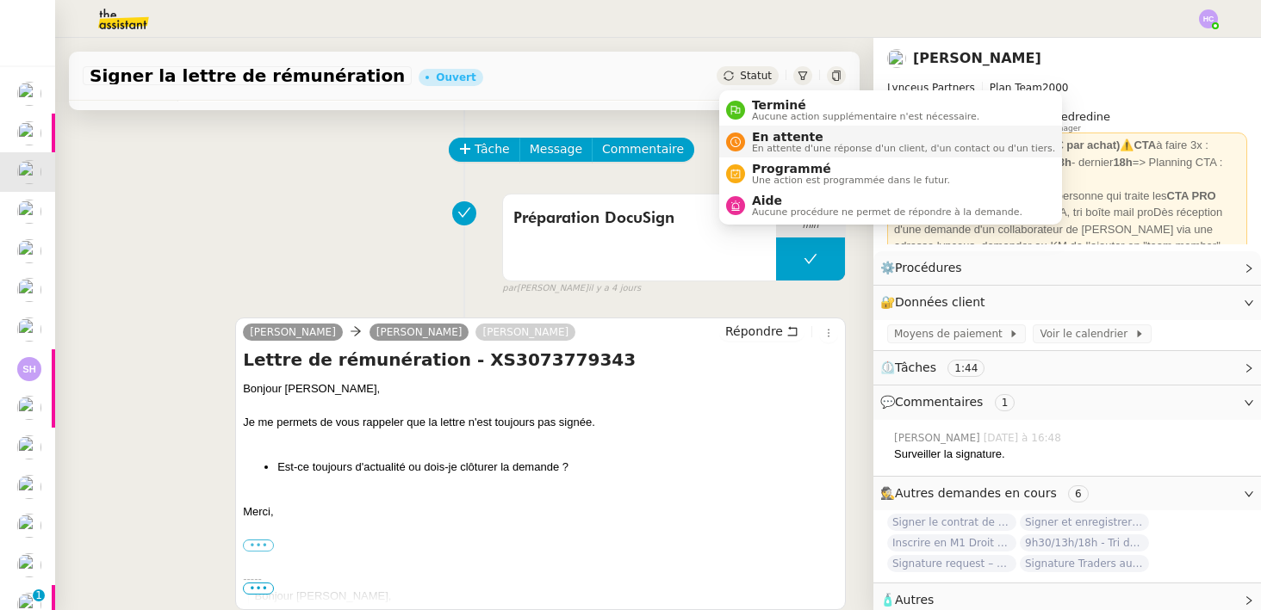
click at [745, 146] on div "En attente En attente d'une réponse d'un client, d'un contact ou d'un tiers." at bounding box center [900, 141] width 310 height 23
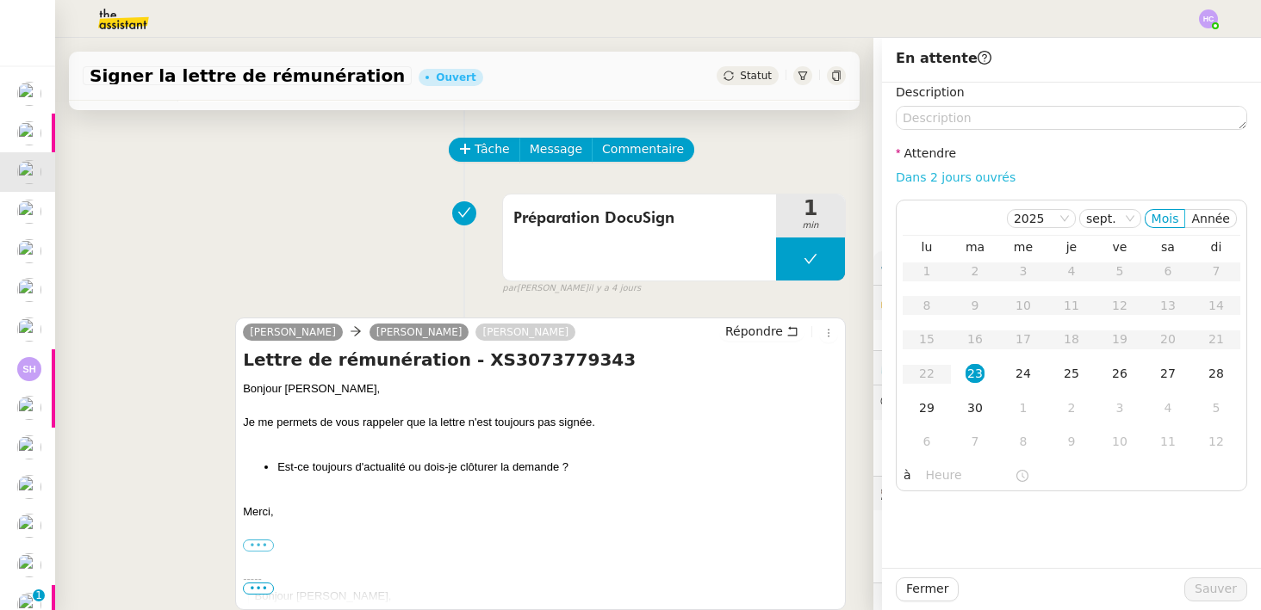
click at [978, 178] on link "Dans 2 jours ouvrés" at bounding box center [955, 177] width 120 height 14
type input "07:00"
click at [1211, 595] on span "Sauver" at bounding box center [1215, 589] width 42 height 20
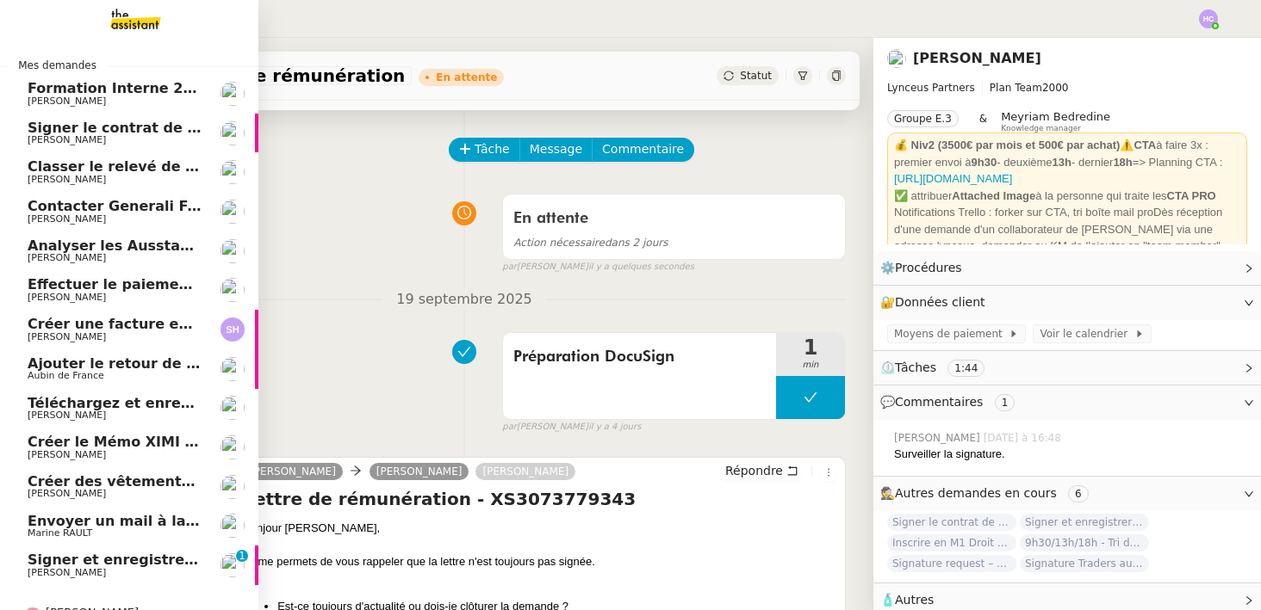
click at [98, 168] on span "Classer le relevé de commissions" at bounding box center [156, 166] width 257 height 16
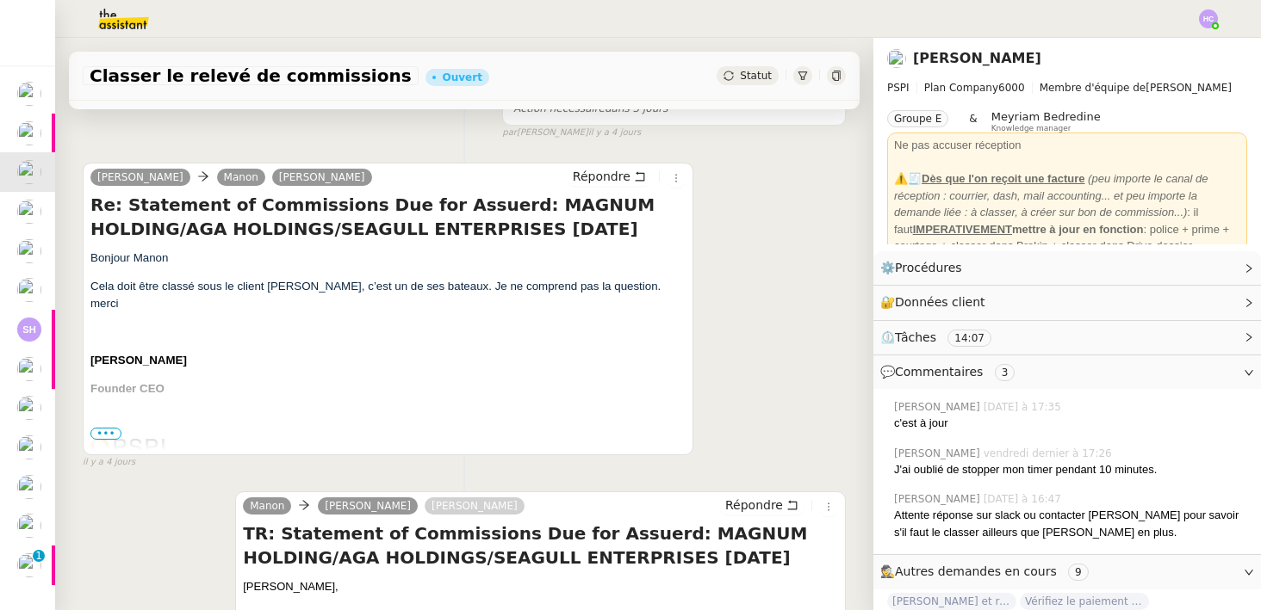
scroll to position [315, 0]
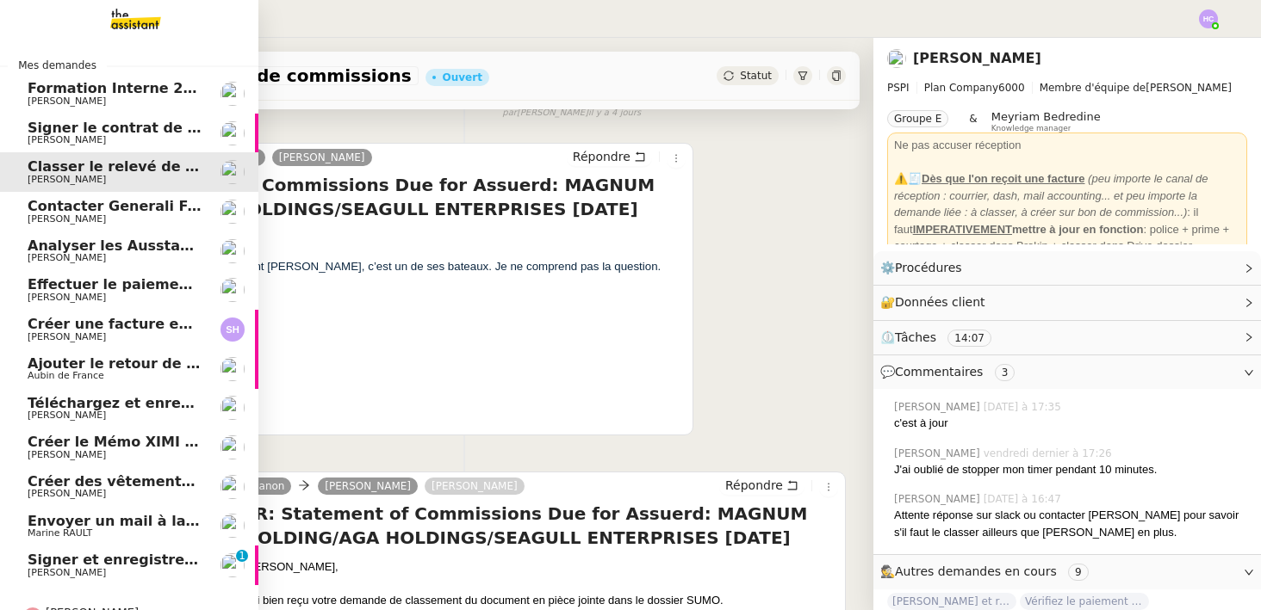
click at [65, 579] on link "Signer et enregistrer l'accord de coopération [PERSON_NAME] 0 1 2 3 4 5 6 7 8 9" at bounding box center [129, 566] width 258 height 40
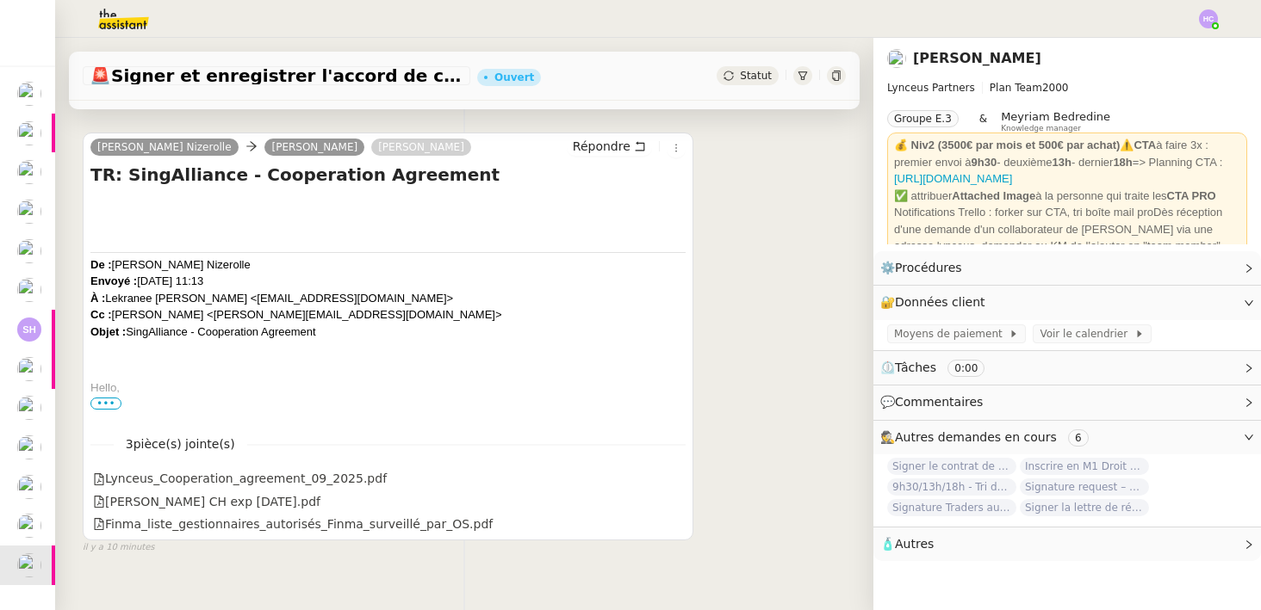
scroll to position [248, 0]
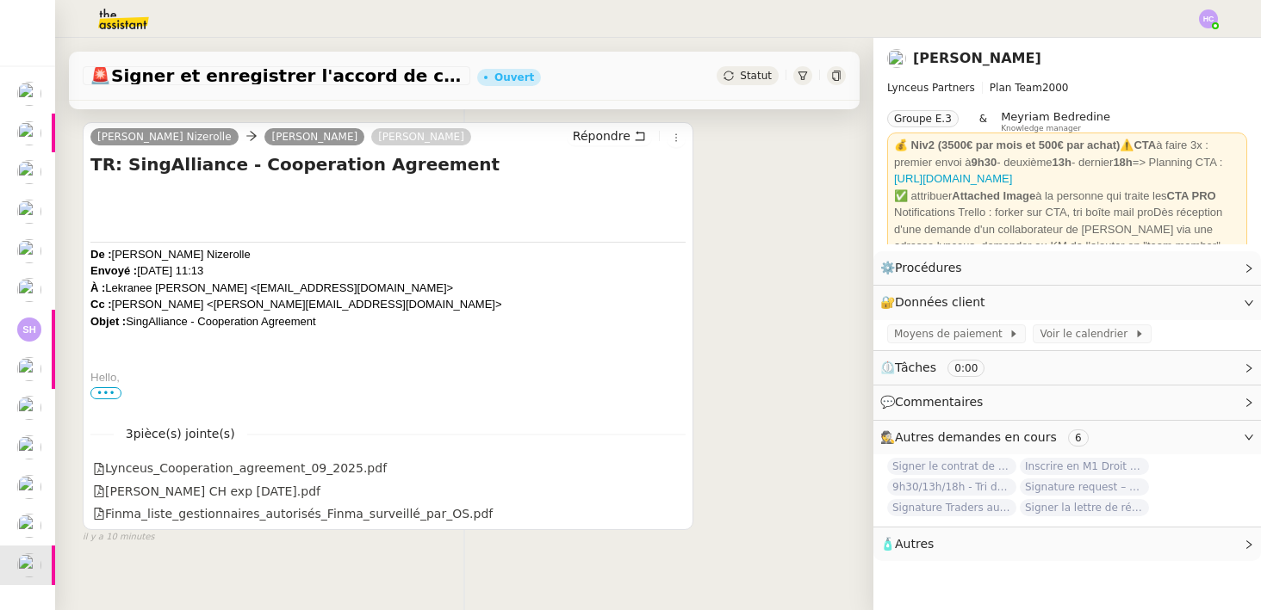
click at [106, 385] on p "Hello," at bounding box center [387, 377] width 595 height 17
click at [106, 392] on span "•••" at bounding box center [105, 393] width 31 height 12
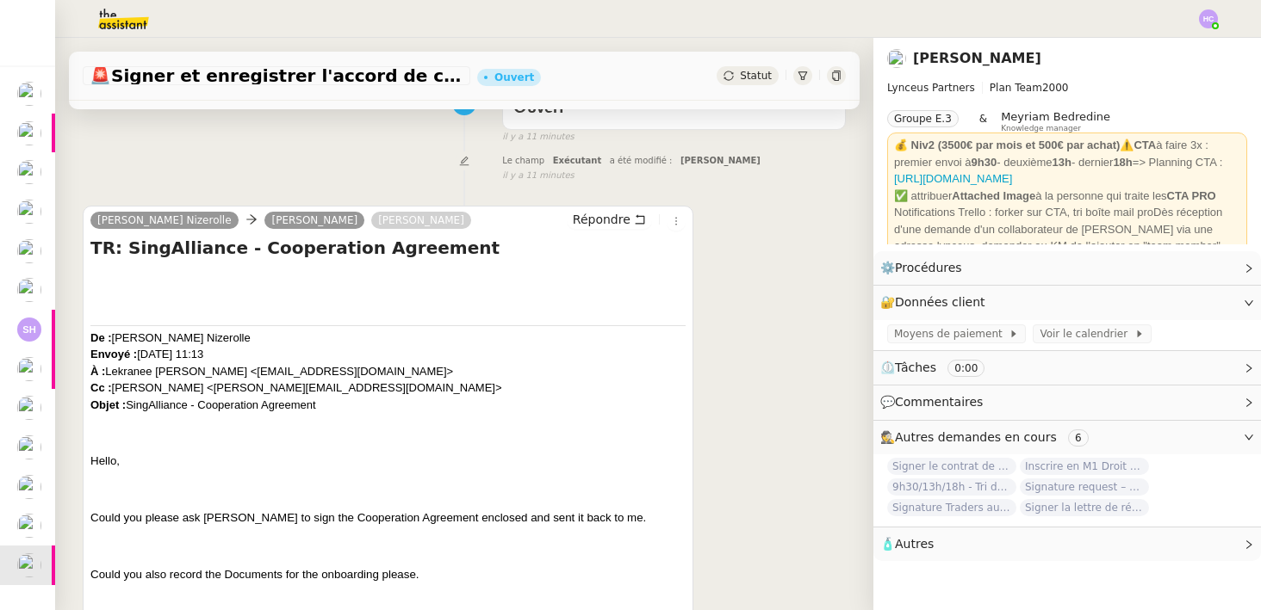
scroll to position [251, 0]
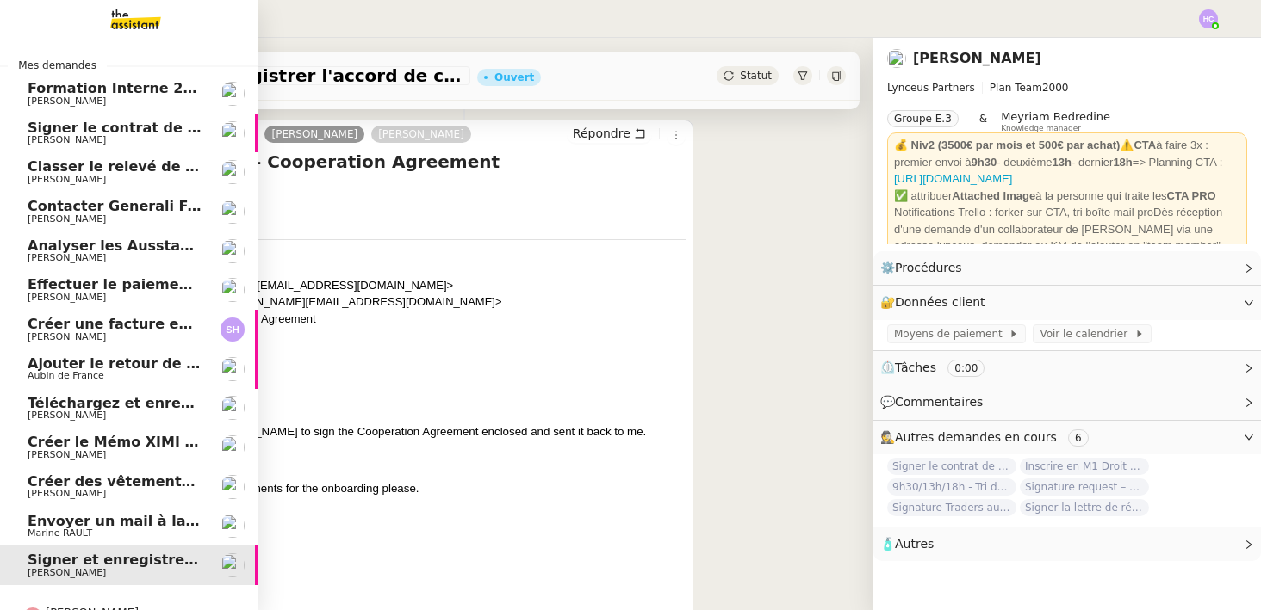
click at [79, 517] on span "Envoyer un mail à la mairie" at bounding box center [134, 521] width 212 height 16
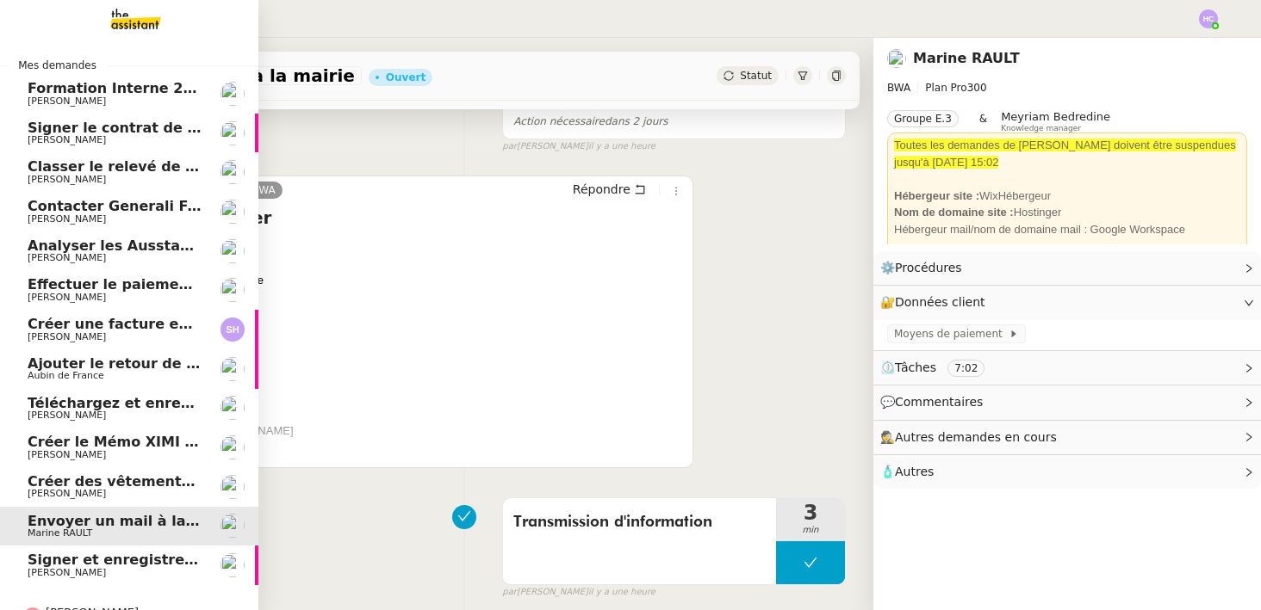
scroll to position [219, 0]
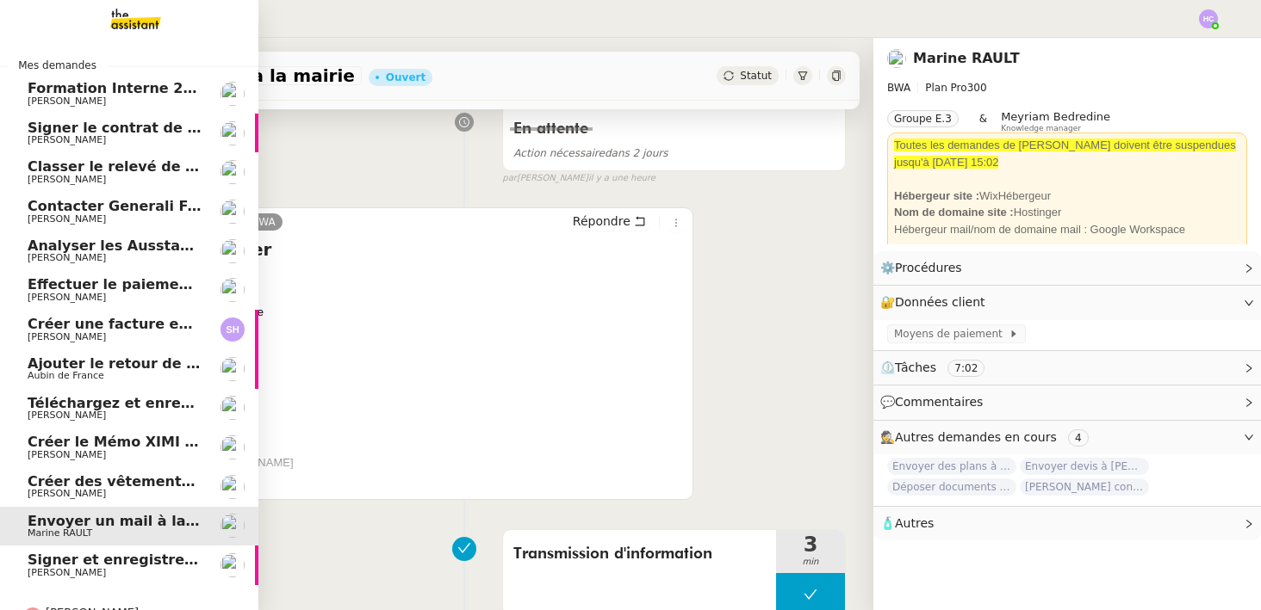
click at [82, 557] on span "Signer et enregistrer l'accord de coopération" at bounding box center [203, 560] width 350 height 16
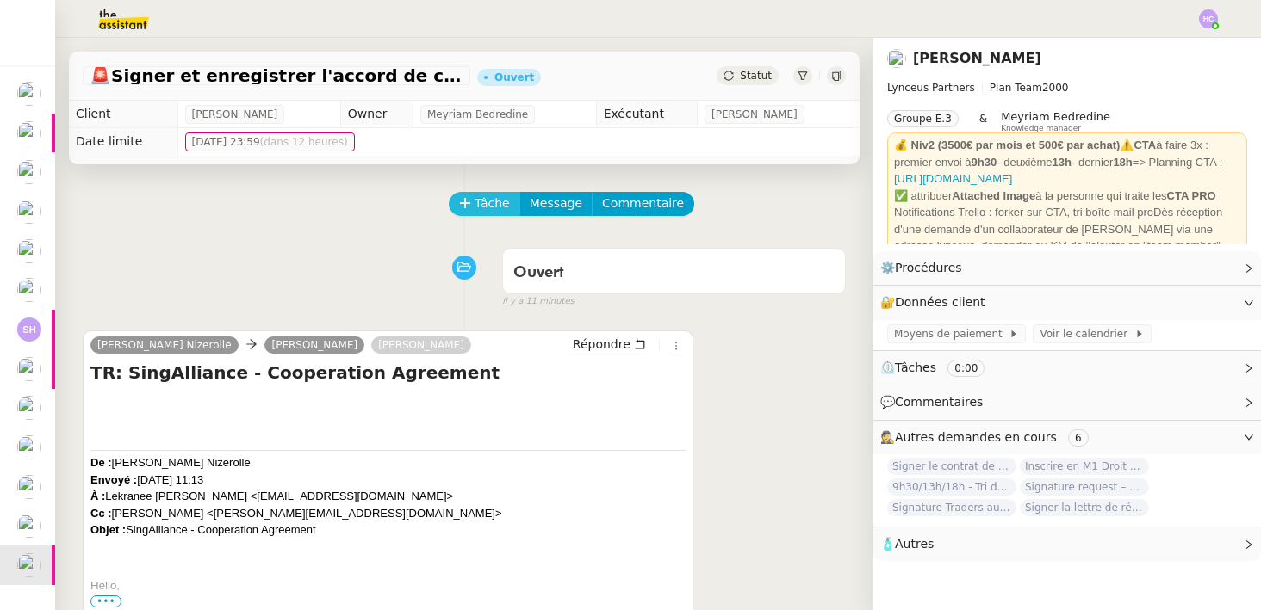
click at [499, 204] on span "Tâche" at bounding box center [491, 204] width 35 height 20
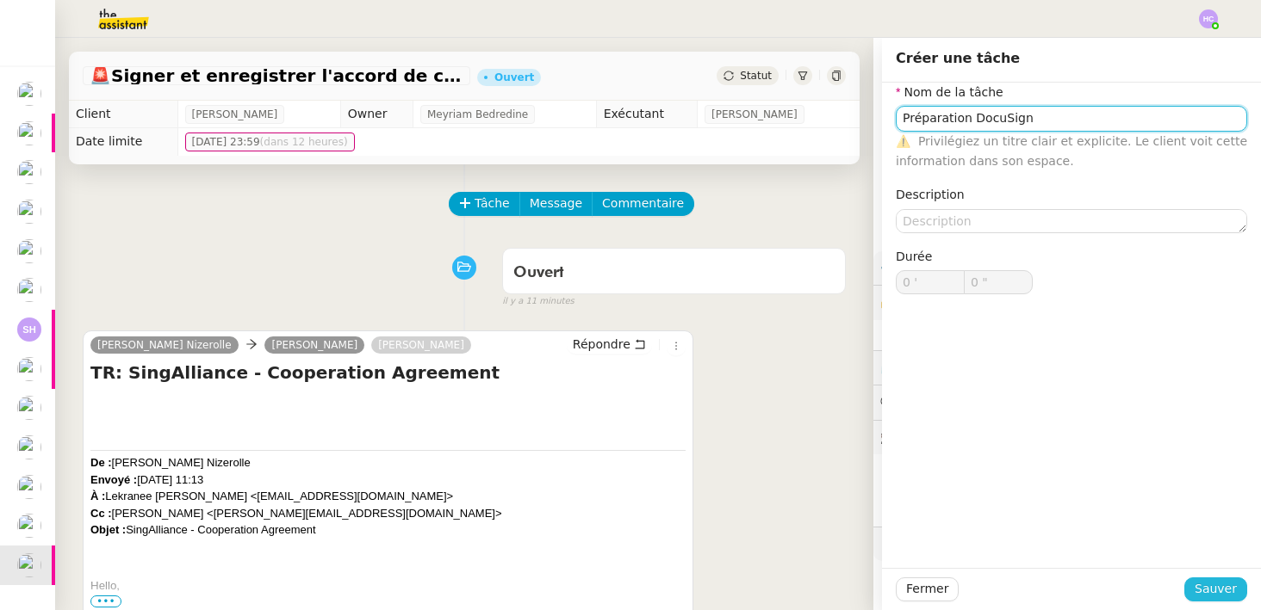
type input "Préparation DocuSign"
click at [1216, 597] on span "Sauver" at bounding box center [1215, 589] width 42 height 20
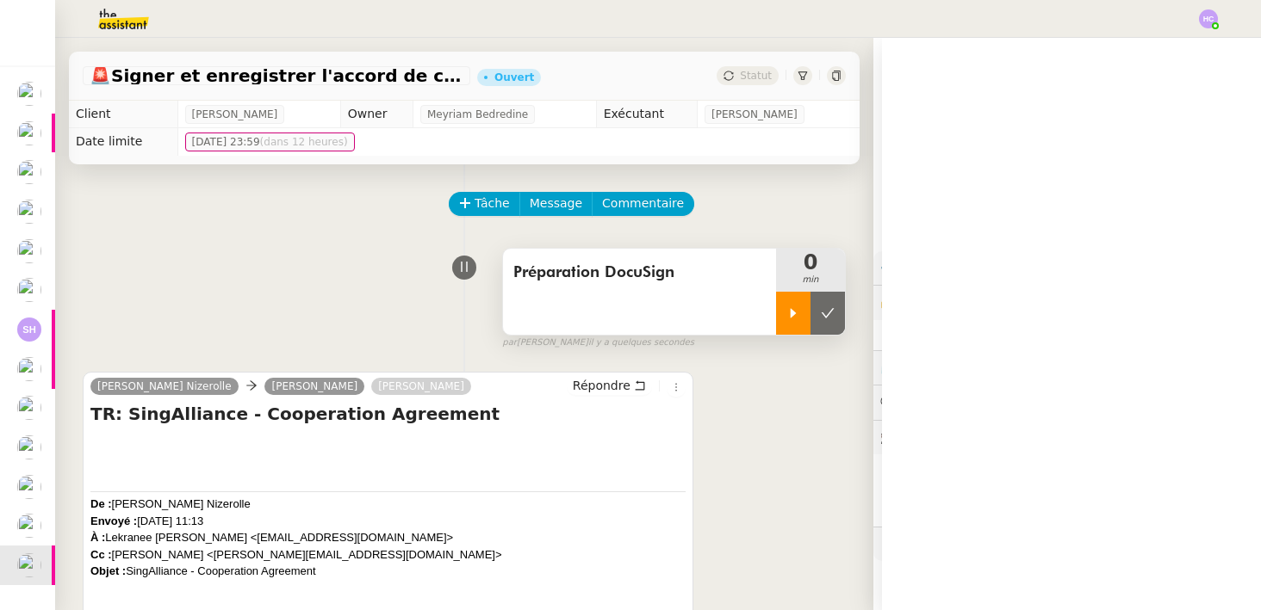
click at [781, 311] on div at bounding box center [793, 313] width 34 height 43
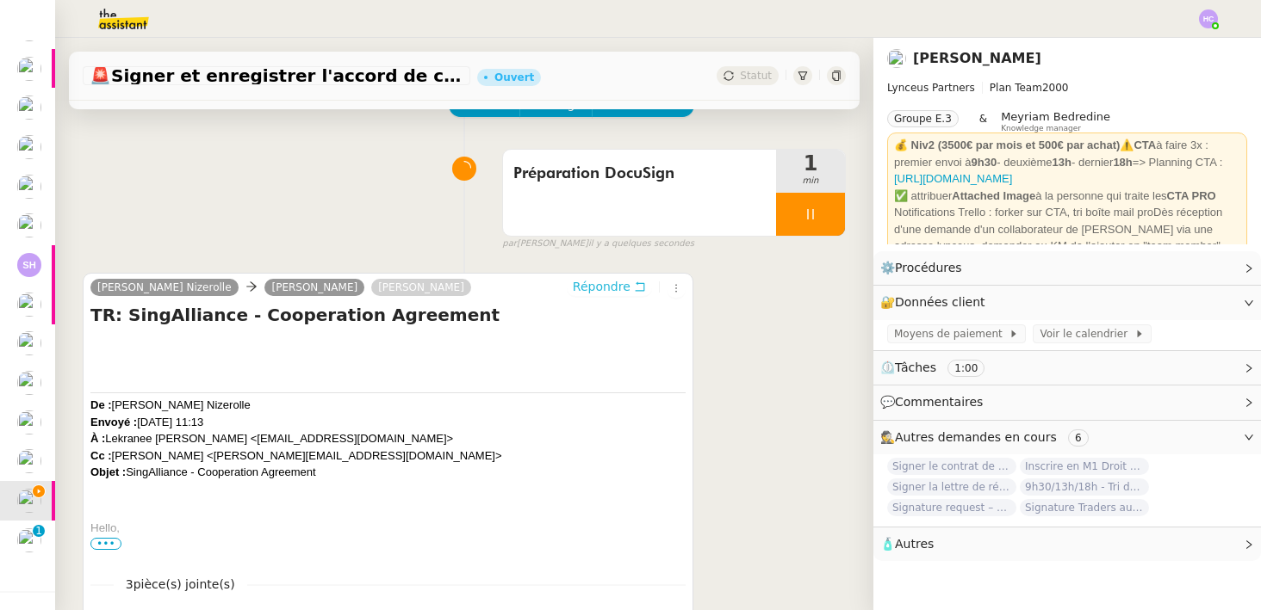
scroll to position [6, 0]
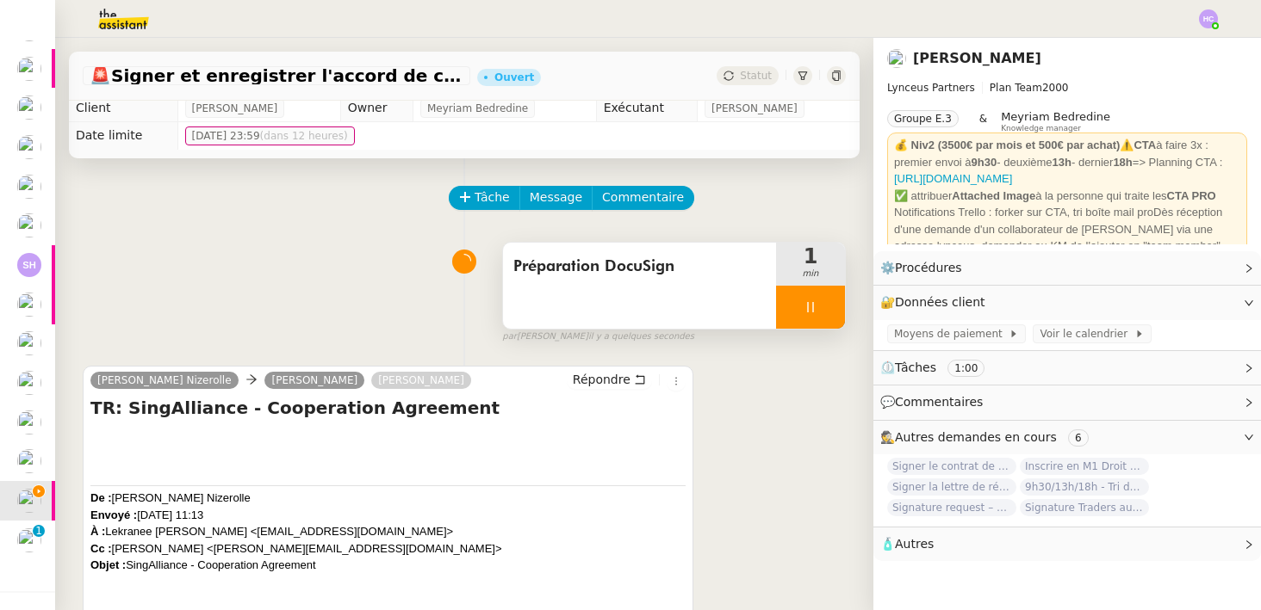
click at [806, 313] on icon at bounding box center [810, 308] width 14 height 14
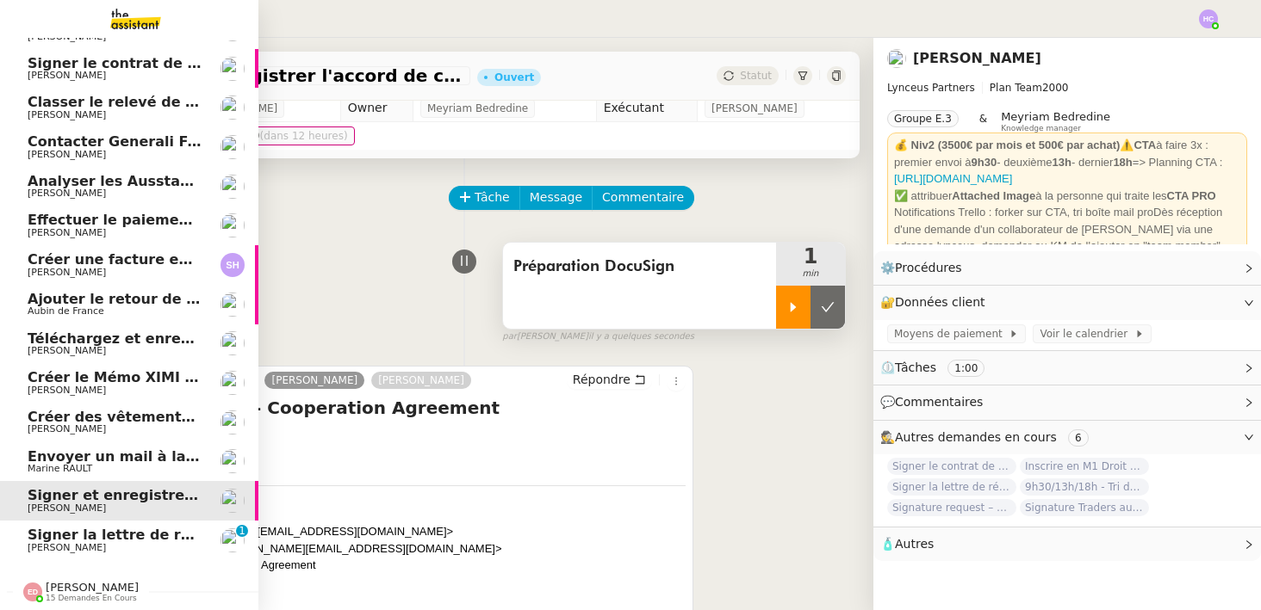
click at [39, 536] on span "Signer la lettre de rémunération" at bounding box center [154, 535] width 252 height 16
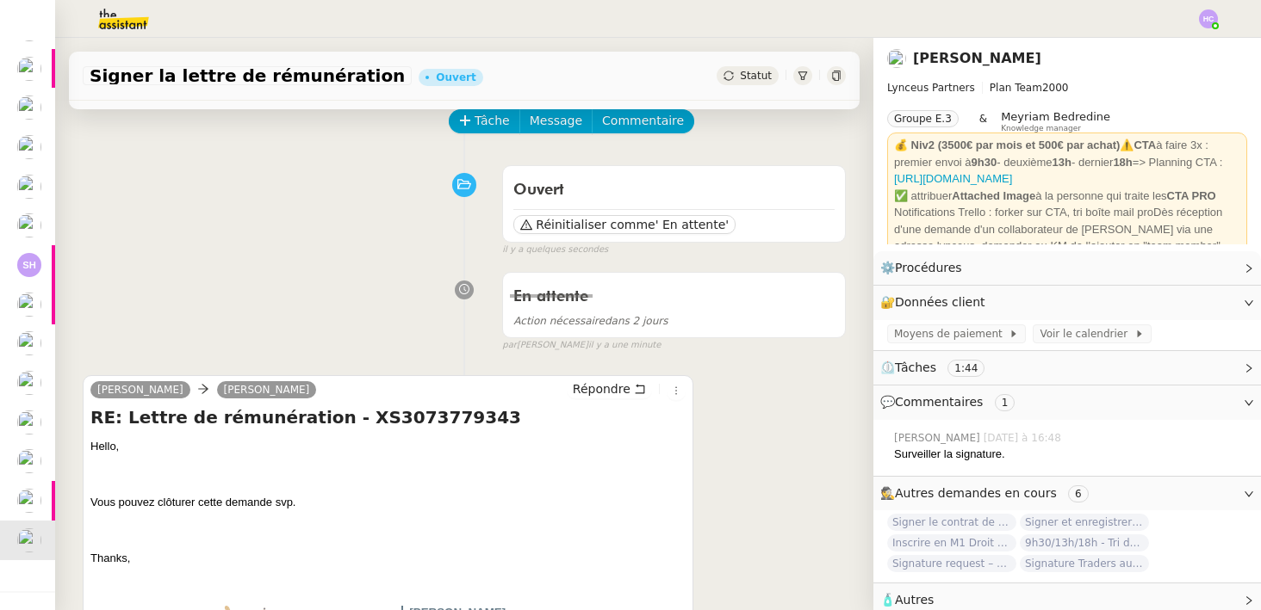
scroll to position [78, 0]
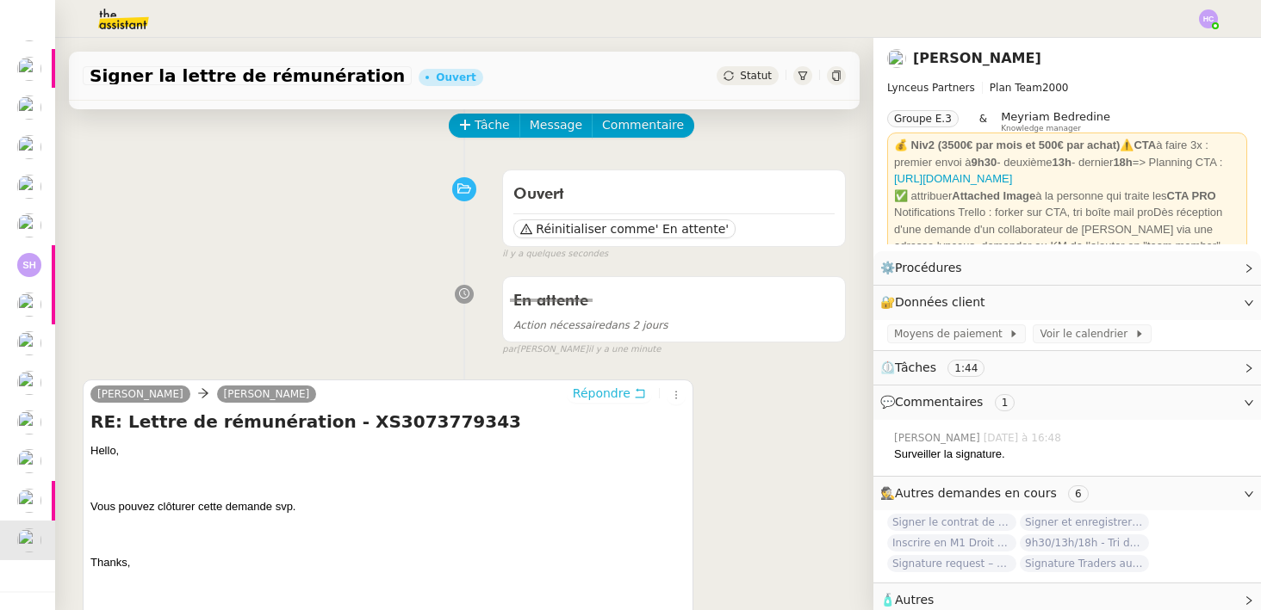
click at [613, 393] on span "Répondre" at bounding box center [602, 393] width 58 height 17
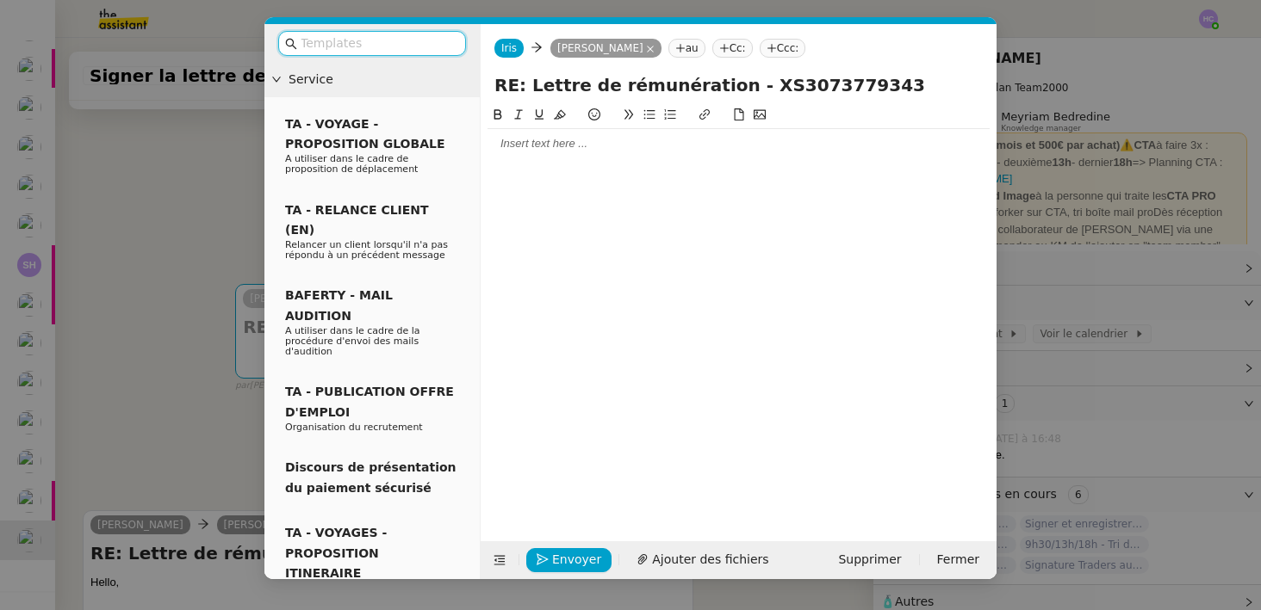
click at [530, 140] on div at bounding box center [738, 143] width 502 height 15
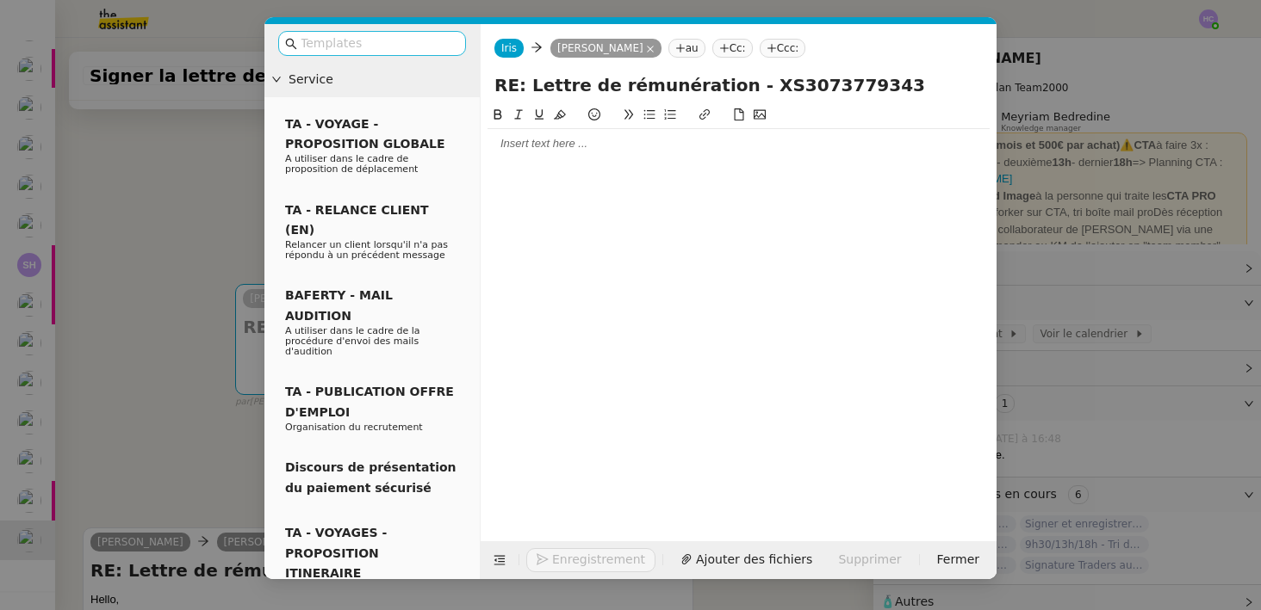
click at [378, 46] on input "text" at bounding box center [378, 44] width 155 height 20
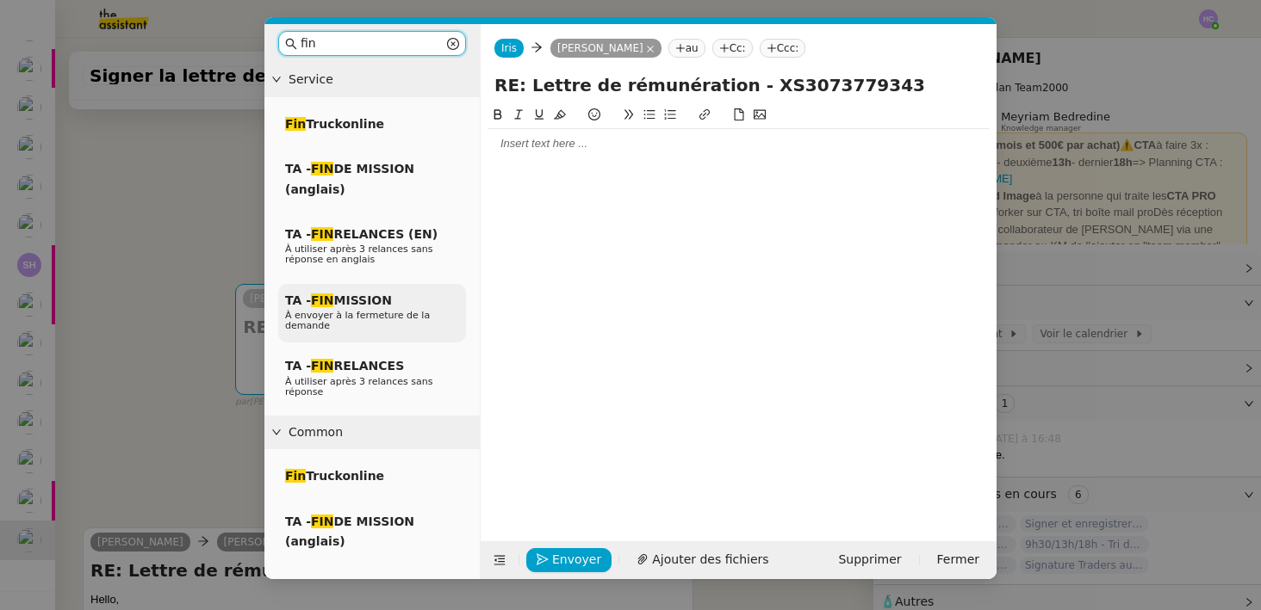
type input "fin"
click at [398, 305] on div "TA - FIN MISSION À envoyer à la fermeture de la demande" at bounding box center [372, 313] width 188 height 59
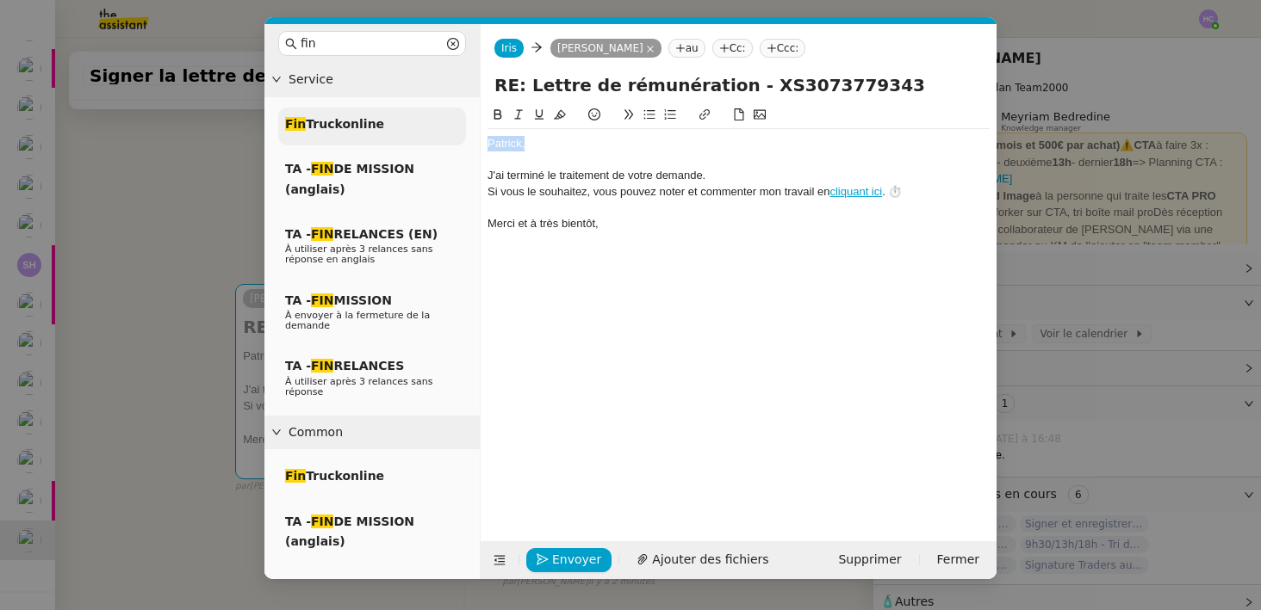
drag, startPoint x: 542, startPoint y: 143, endPoint x: 449, endPoint y: 142, distance: 93.9
click at [449, 142] on nz-layout "fin Service Fin Truckonline TA - FIN DE MISSION (anglais) TA - FIN RELANCES (EN…" at bounding box center [630, 301] width 732 height 555
click at [490, 178] on div "J'ai terminé le traitement de votre demande." at bounding box center [738, 175] width 502 height 15
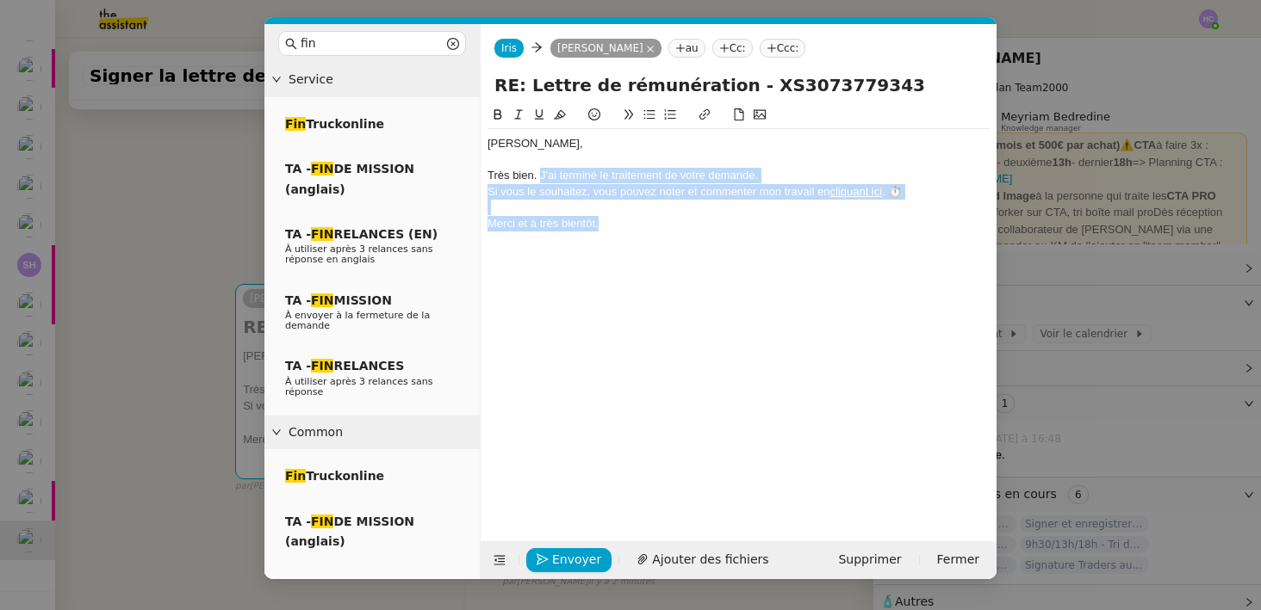
drag, startPoint x: 618, startPoint y: 225, endPoint x: 542, endPoint y: 180, distance: 88.0
click at [542, 180] on div "[PERSON_NAME], Très bien. J'ai terminé le traitement de votre demande. Si vous …" at bounding box center [738, 183] width 502 height 109
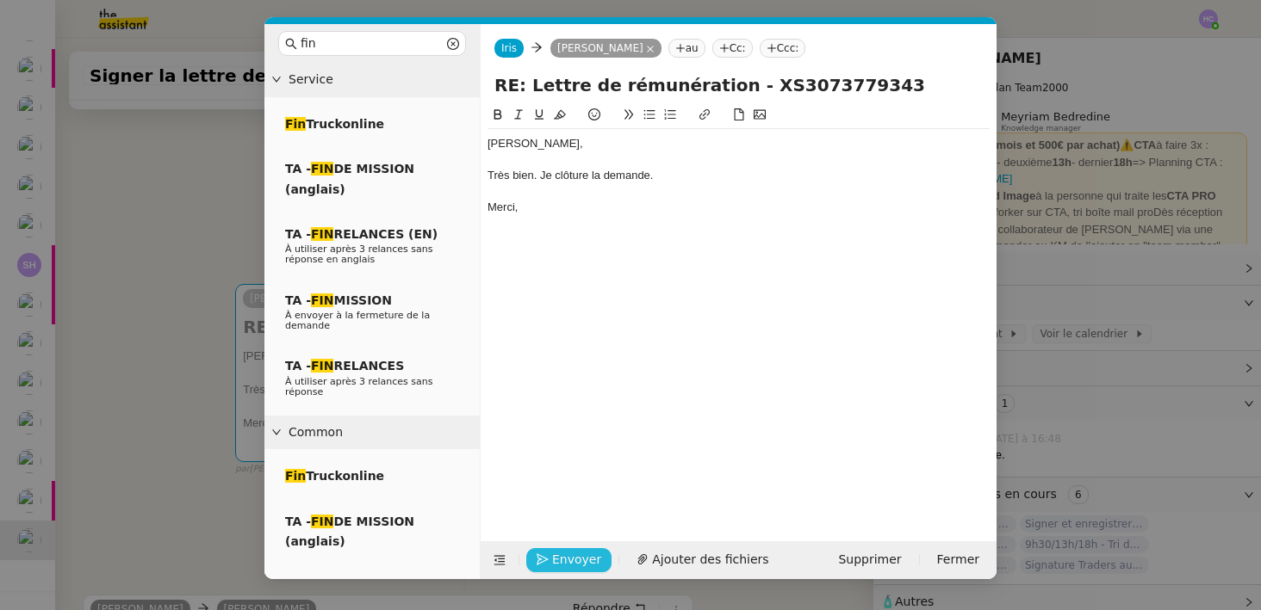
click at [560, 561] on span "Envoyer" at bounding box center [576, 560] width 49 height 20
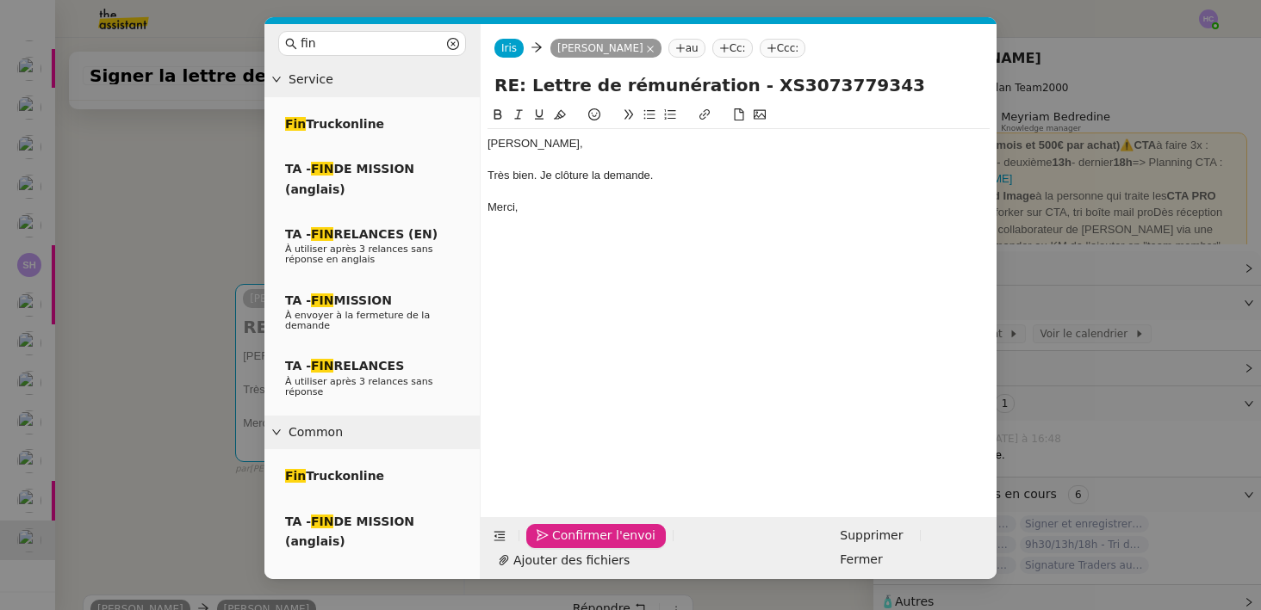
click at [560, 546] on span "Confirmer l'envoi" at bounding box center [603, 536] width 103 height 20
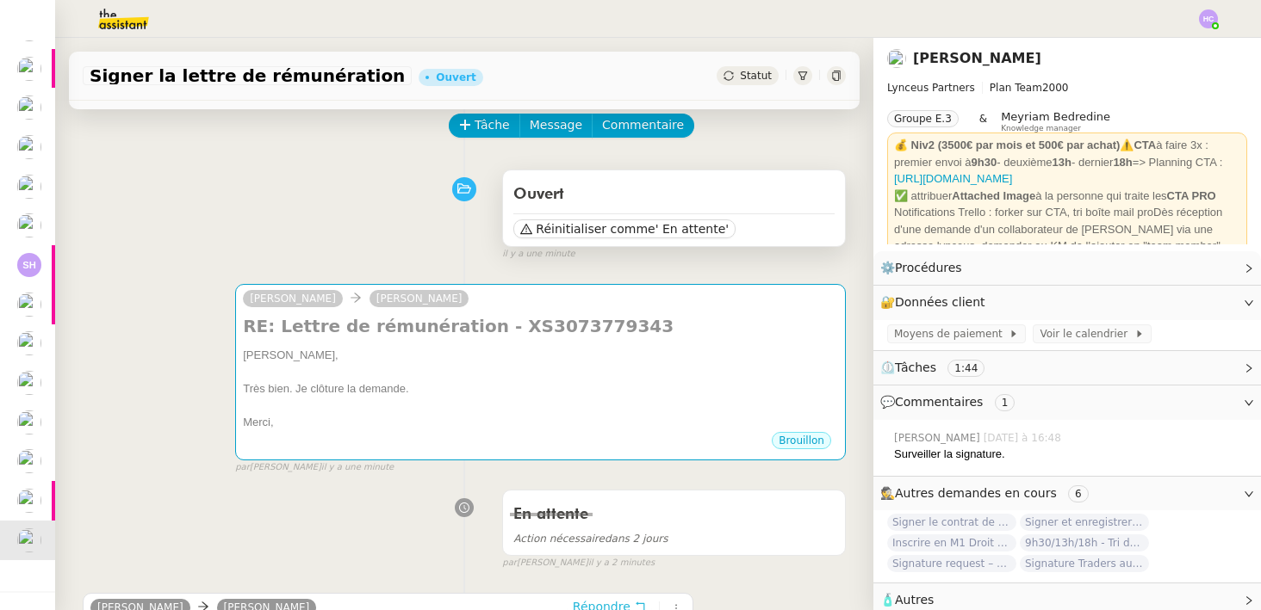
scroll to position [86, 0]
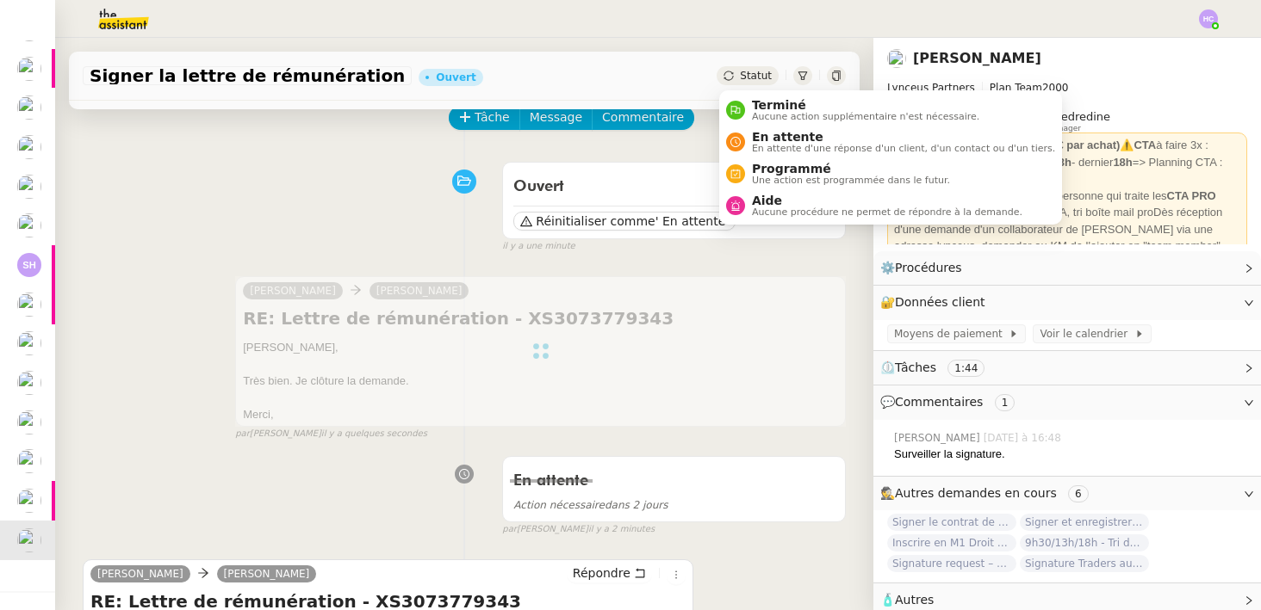
click at [744, 81] on span "Statut" at bounding box center [756, 76] width 32 height 12
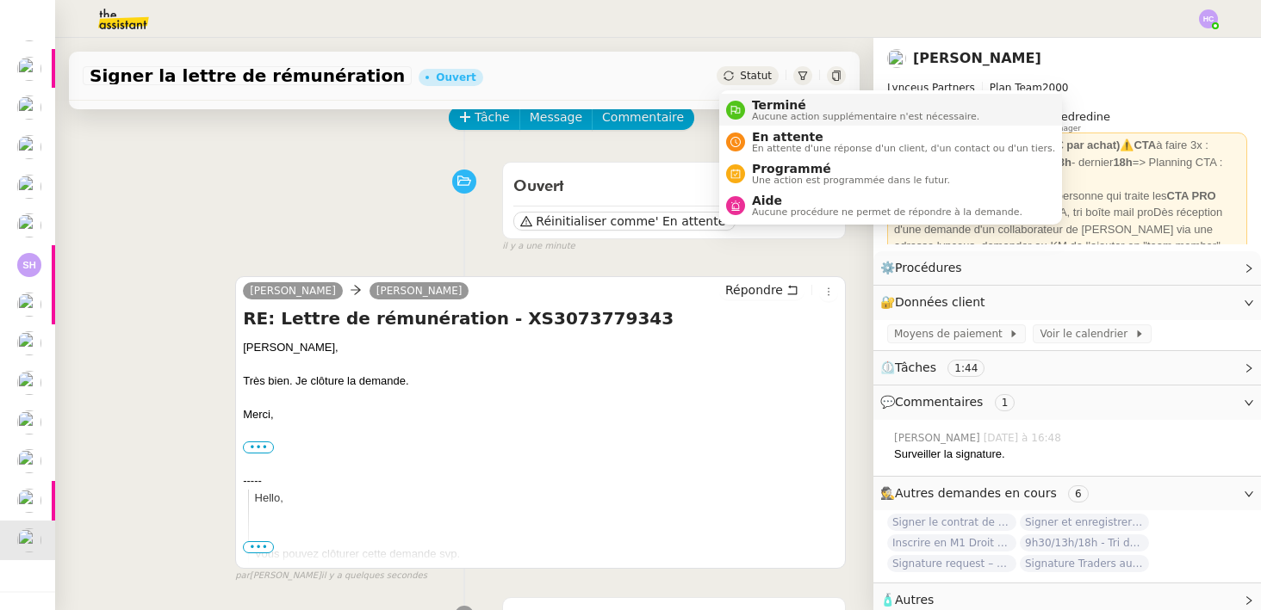
click at [757, 108] on span "Terminé" at bounding box center [865, 105] width 227 height 14
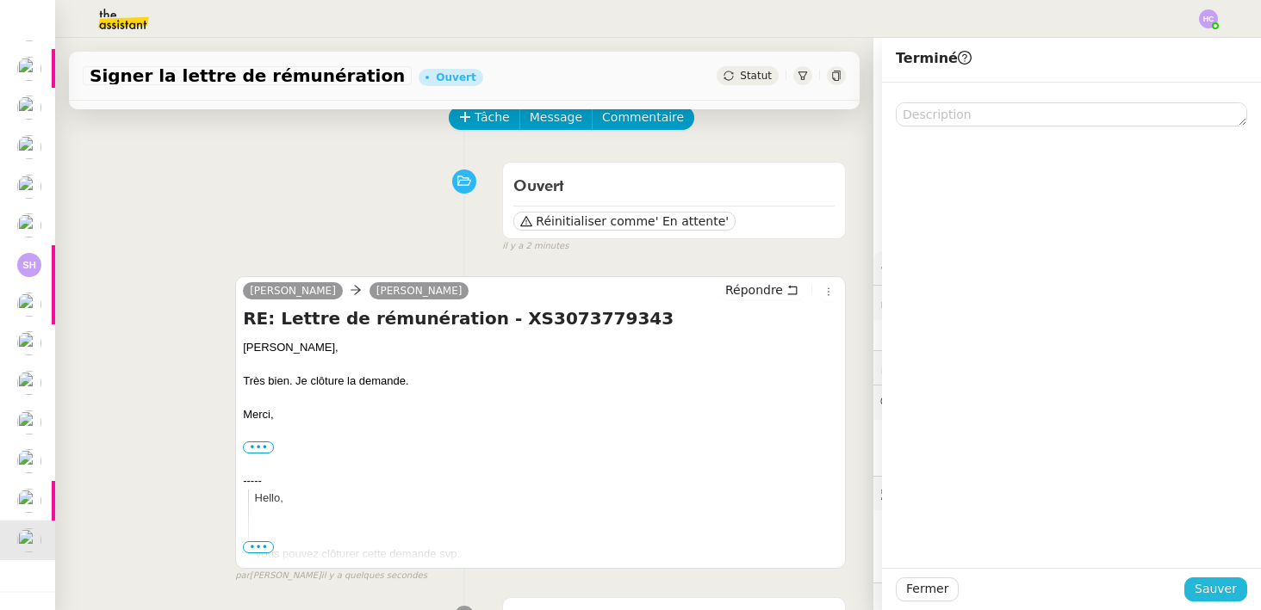
click at [1205, 590] on span "Sauver" at bounding box center [1215, 589] width 42 height 20
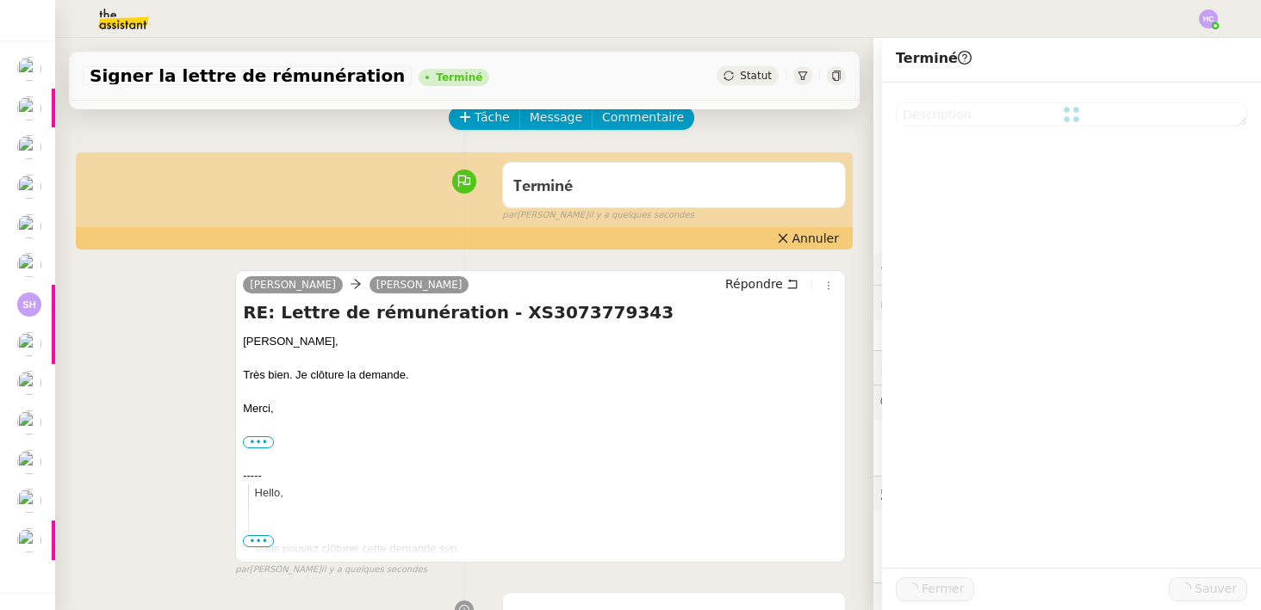
scroll to position [65, 0]
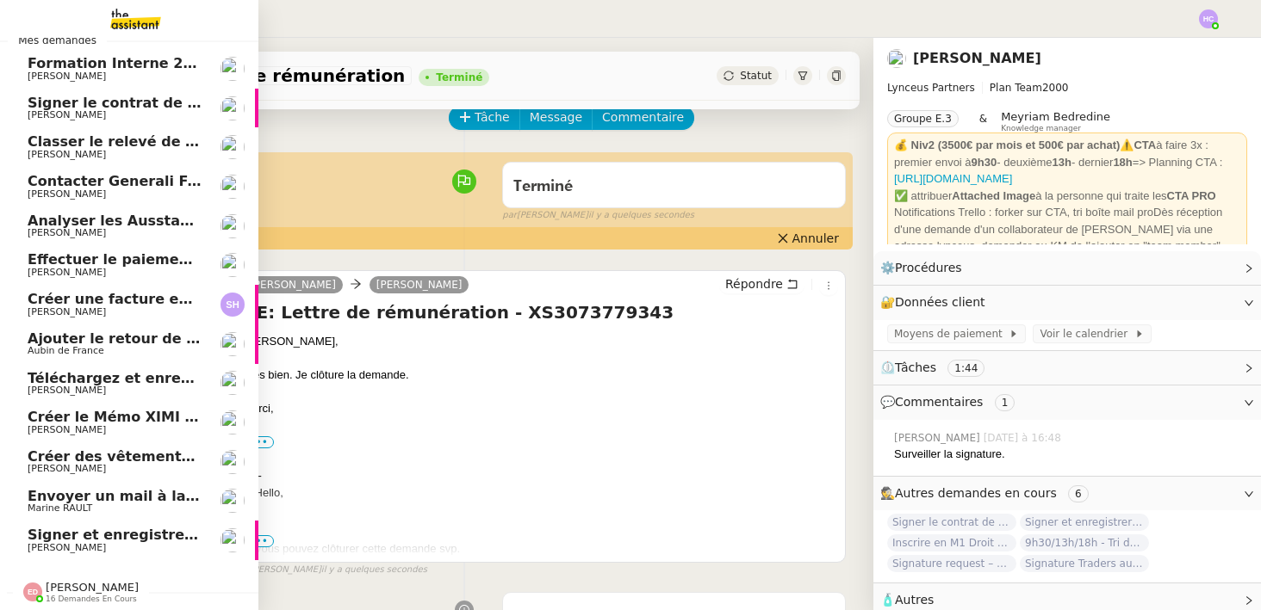
click at [94, 539] on span "Signer et enregistrer l'accord de coopération" at bounding box center [203, 535] width 350 height 16
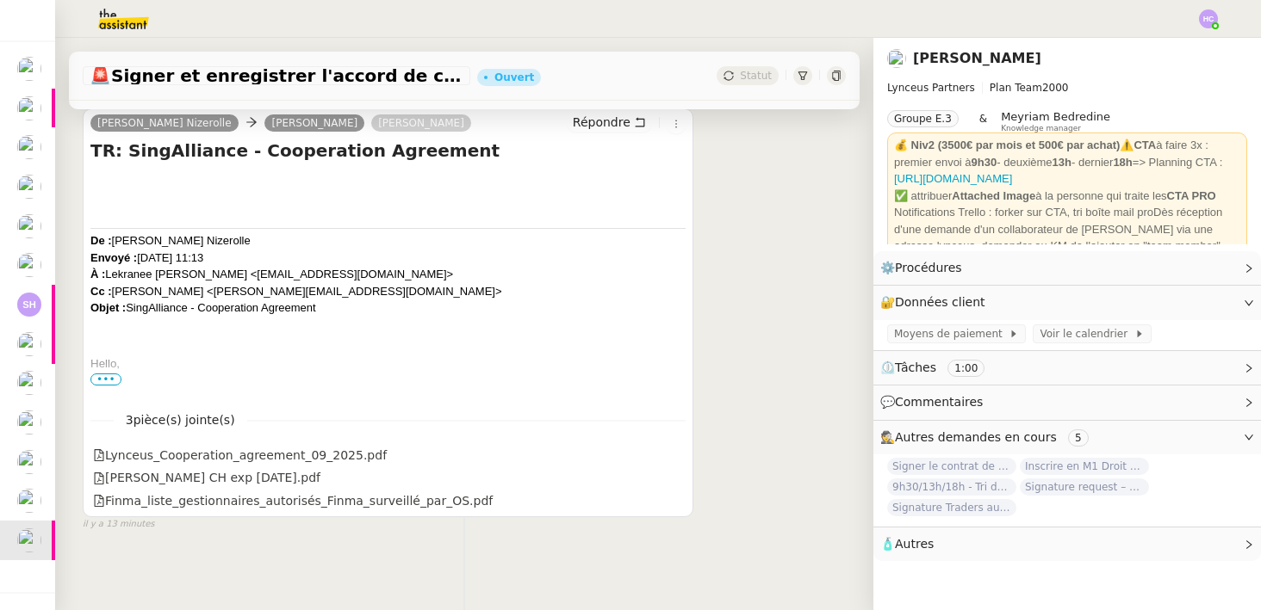
scroll to position [267, 0]
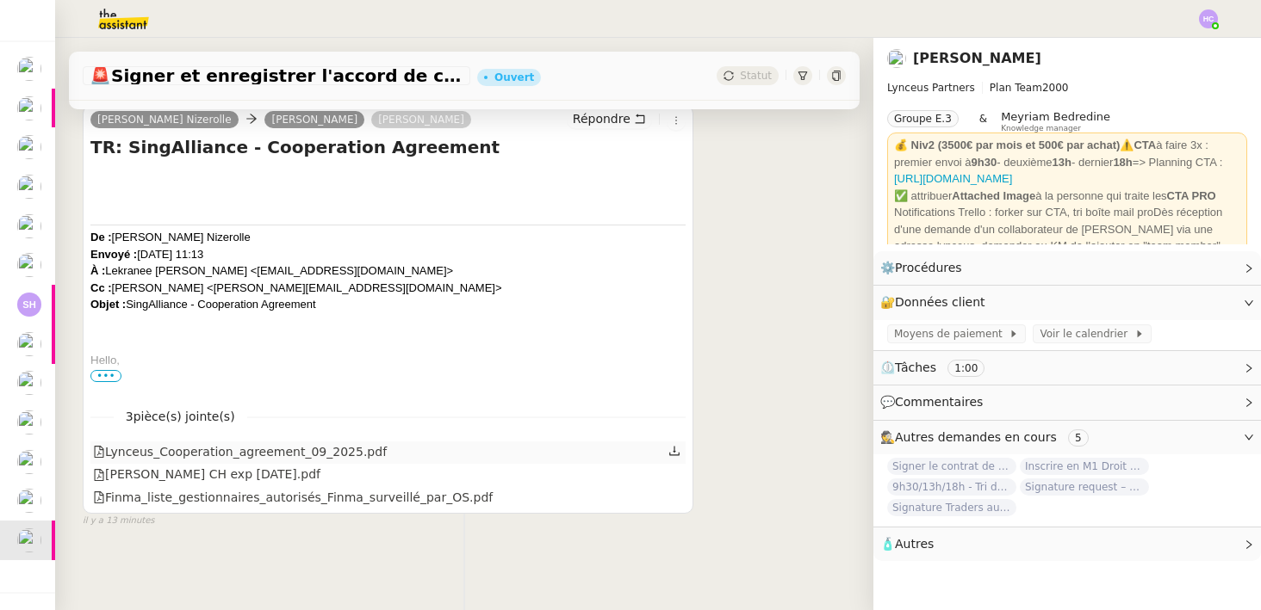
click at [670, 447] on icon at bounding box center [674, 451] width 12 height 12
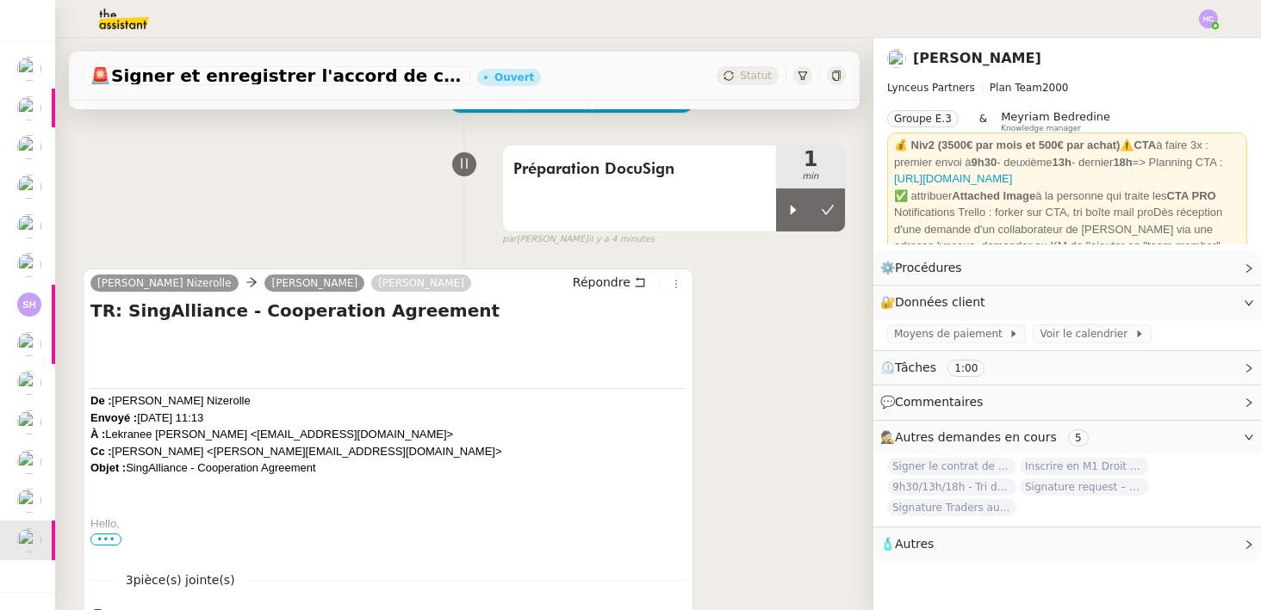
scroll to position [0, 0]
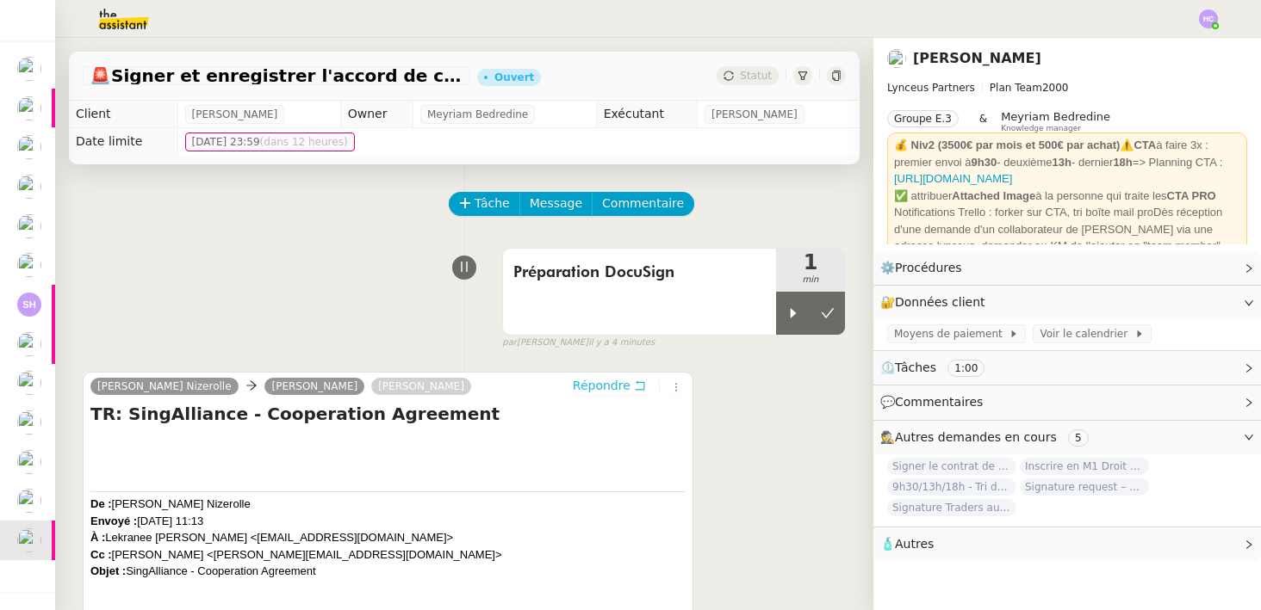
click at [603, 386] on span "Répondre" at bounding box center [602, 385] width 58 height 17
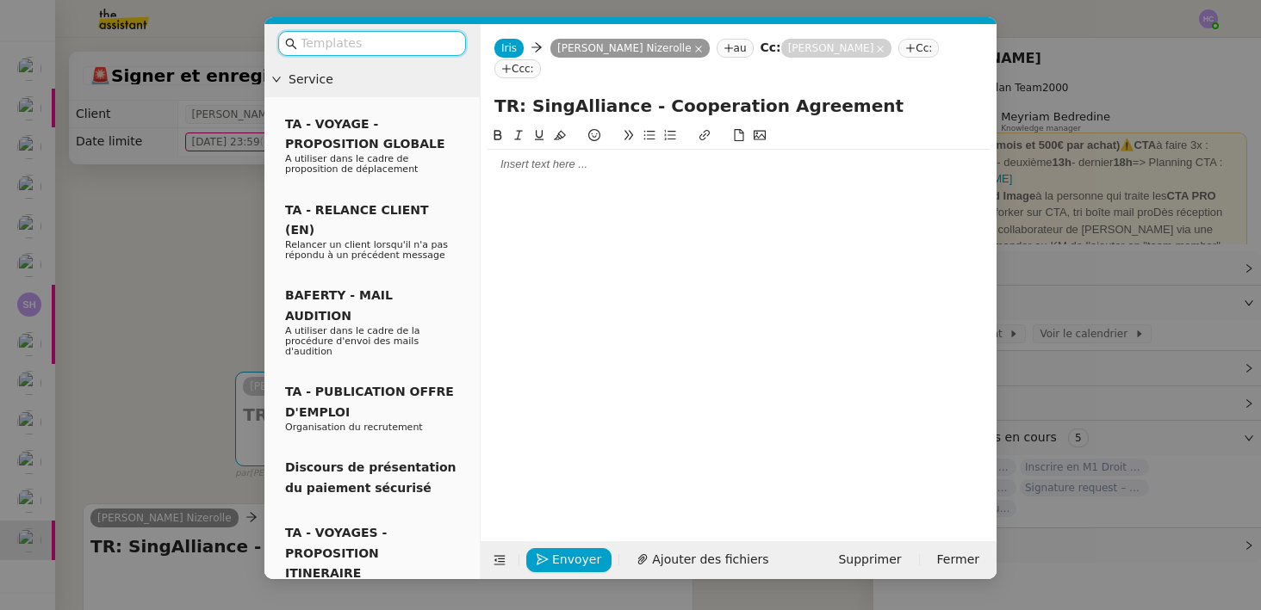
click at [561, 159] on div at bounding box center [738, 164] width 502 height 15
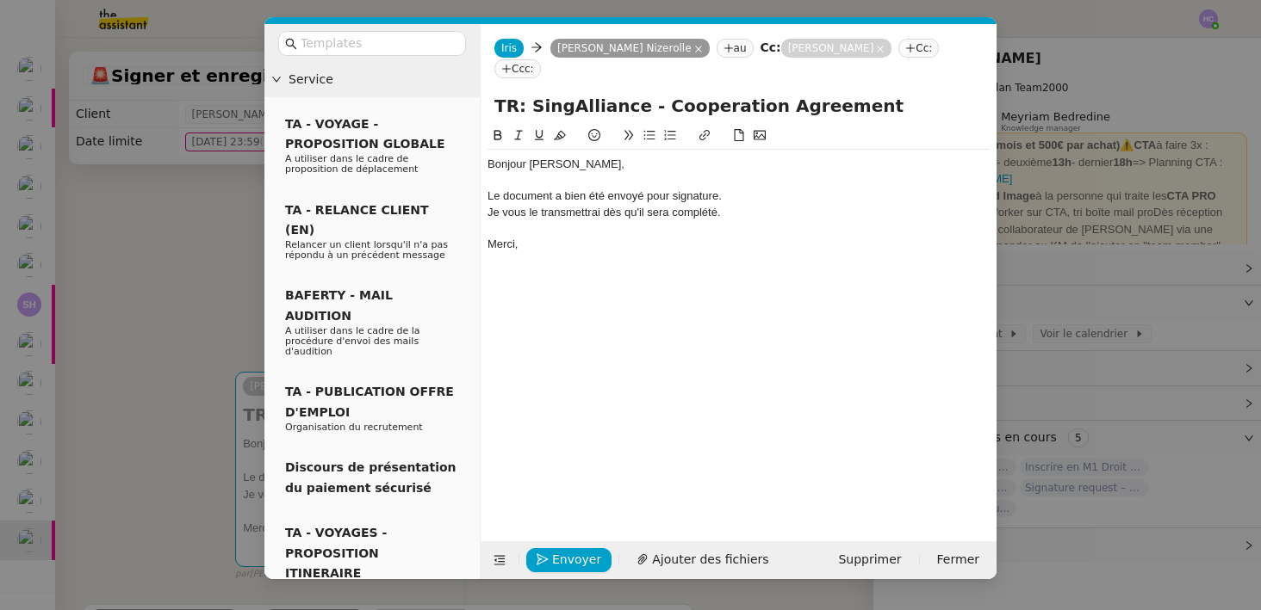
click at [741, 195] on div "Le document a bien été envoyé pour signature." at bounding box center [738, 196] width 502 height 15
click at [567, 567] on span "Envoyer" at bounding box center [576, 560] width 49 height 20
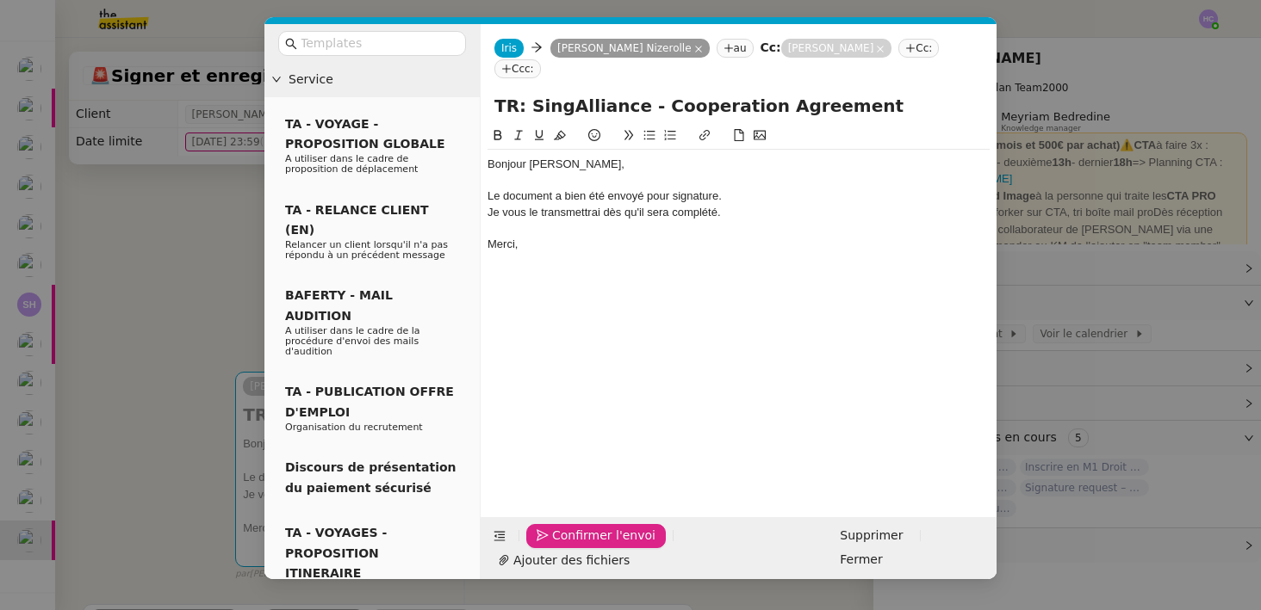
click at [617, 546] on span "Confirmer l'envoi" at bounding box center [603, 536] width 103 height 20
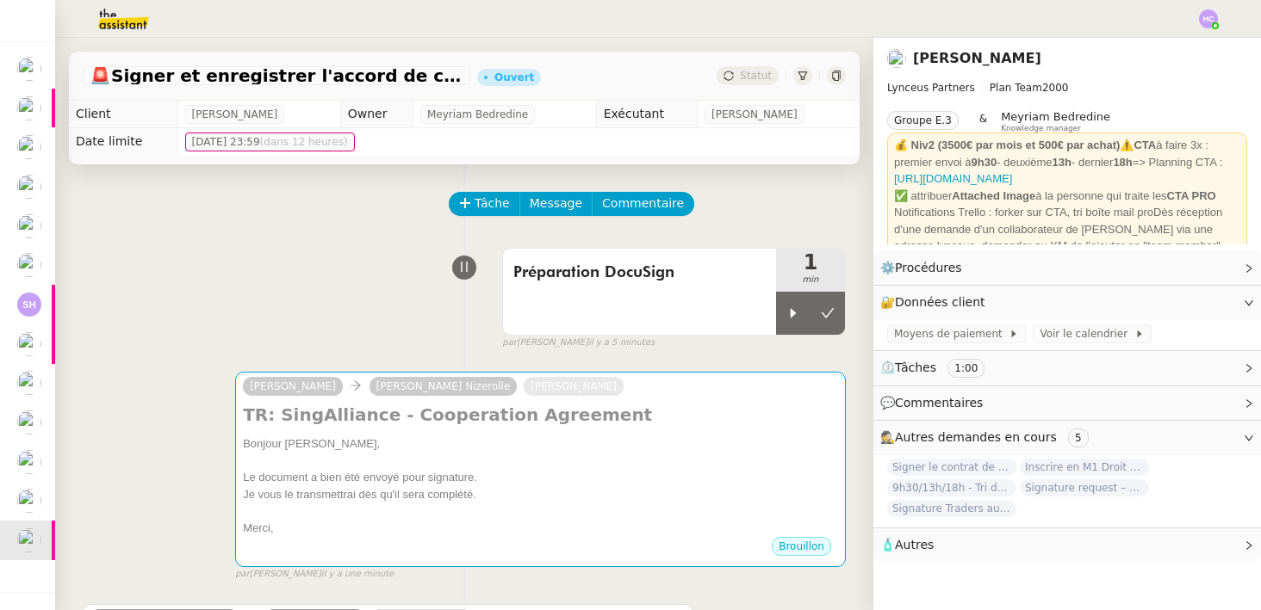
scroll to position [17, 0]
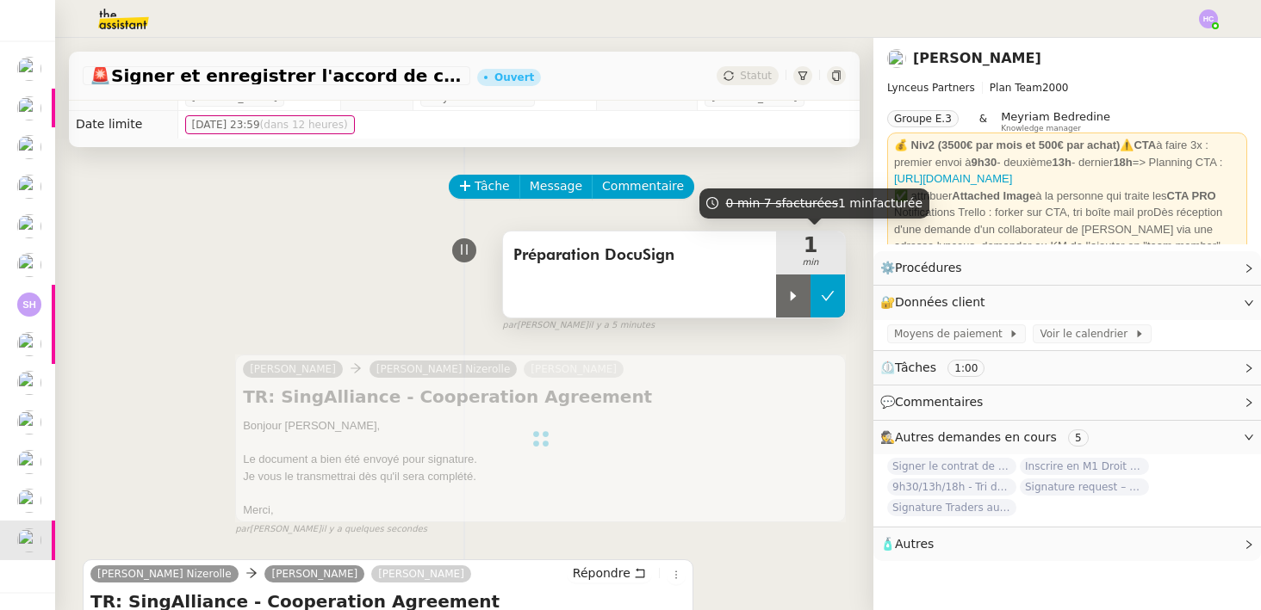
click at [827, 288] on button at bounding box center [827, 296] width 34 height 43
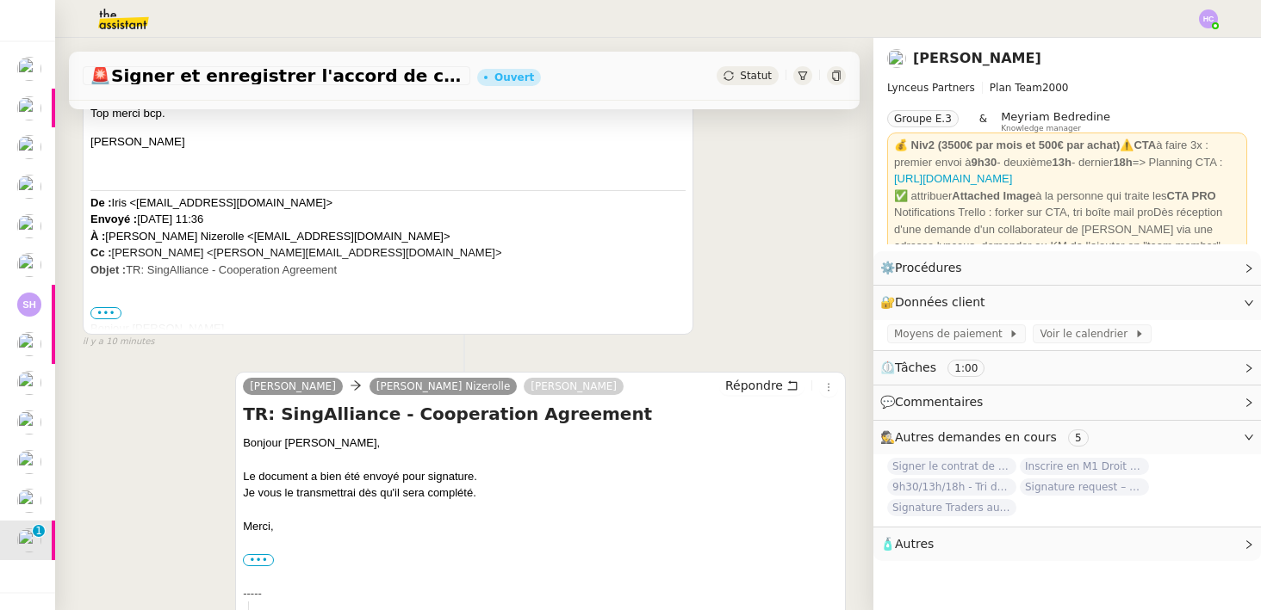
scroll to position [442, 0]
